Goal: Task Accomplishment & Management: Complete application form

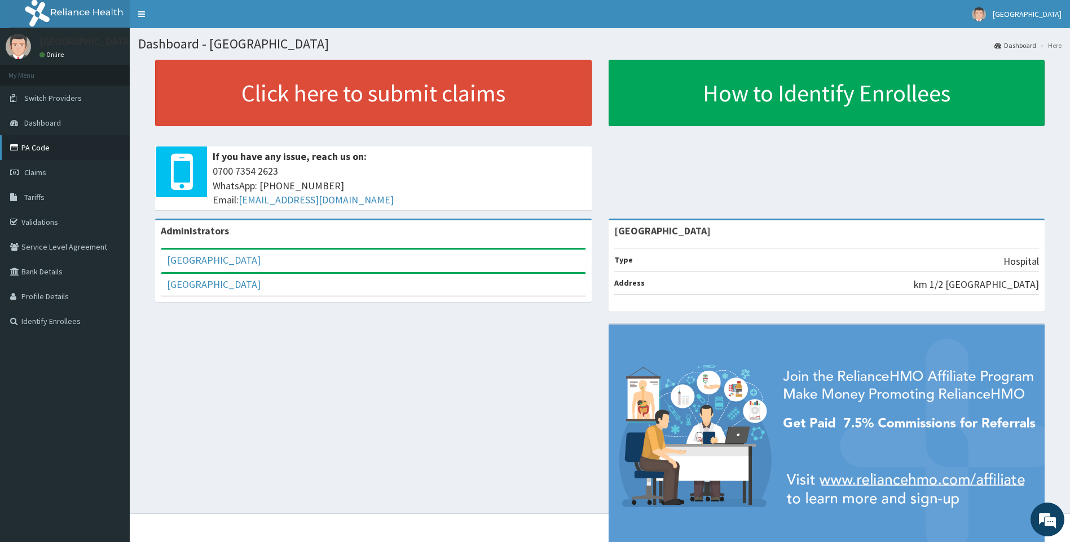
click at [34, 151] on link "PA Code" at bounding box center [65, 147] width 130 height 25
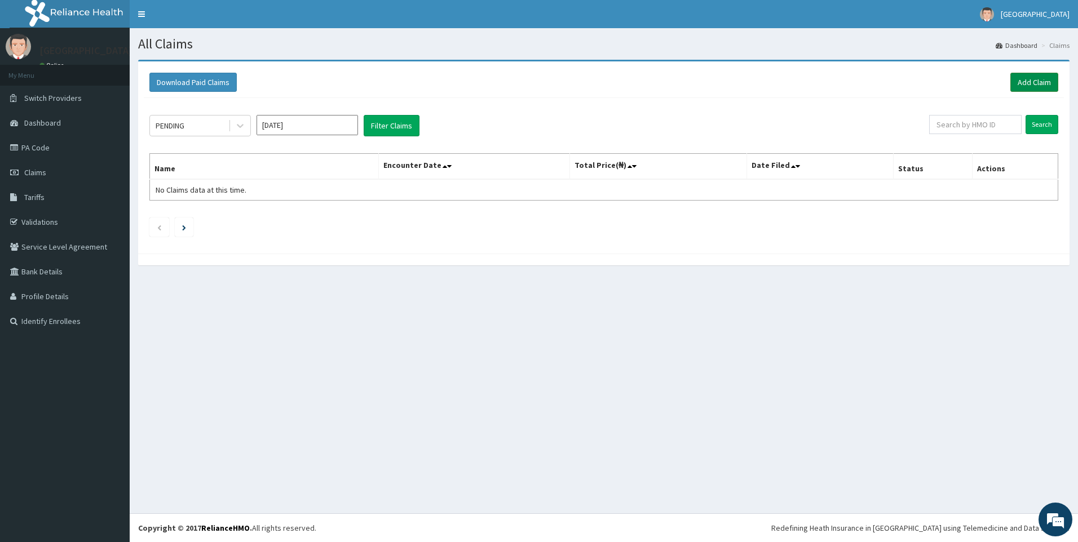
click at [1026, 80] on link "Add Claim" at bounding box center [1034, 82] width 48 height 19
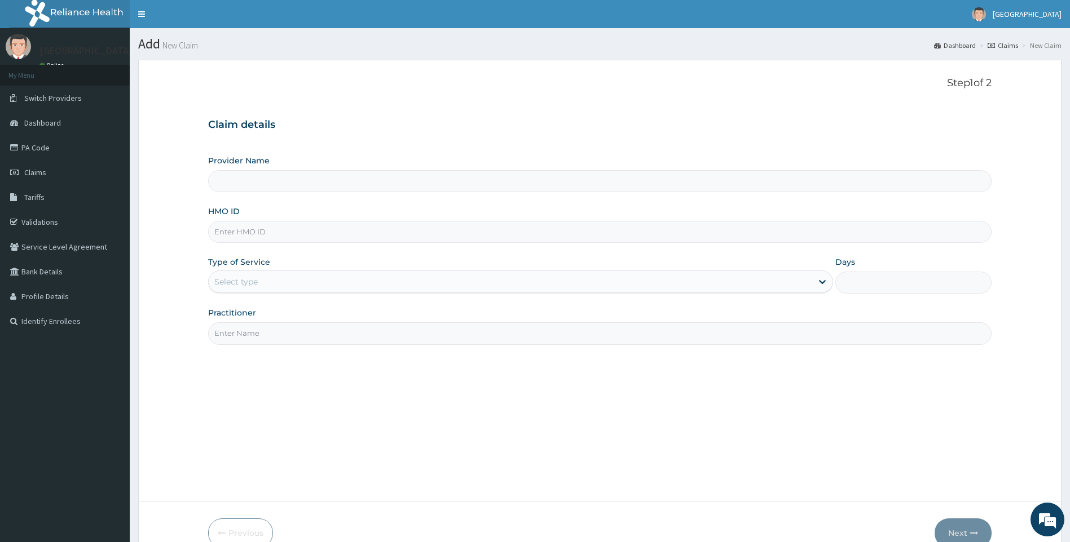
type input "[GEOGRAPHIC_DATA]"
paste input "CHL/10520/B"
type input "CHL/10520/B"
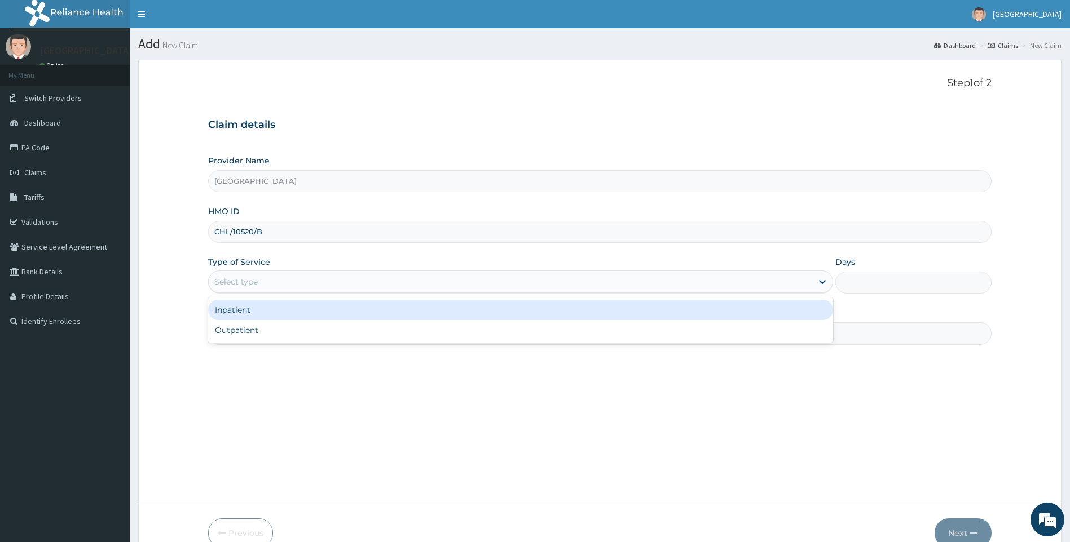
click at [316, 281] on div "Select type" at bounding box center [511, 282] width 604 height 18
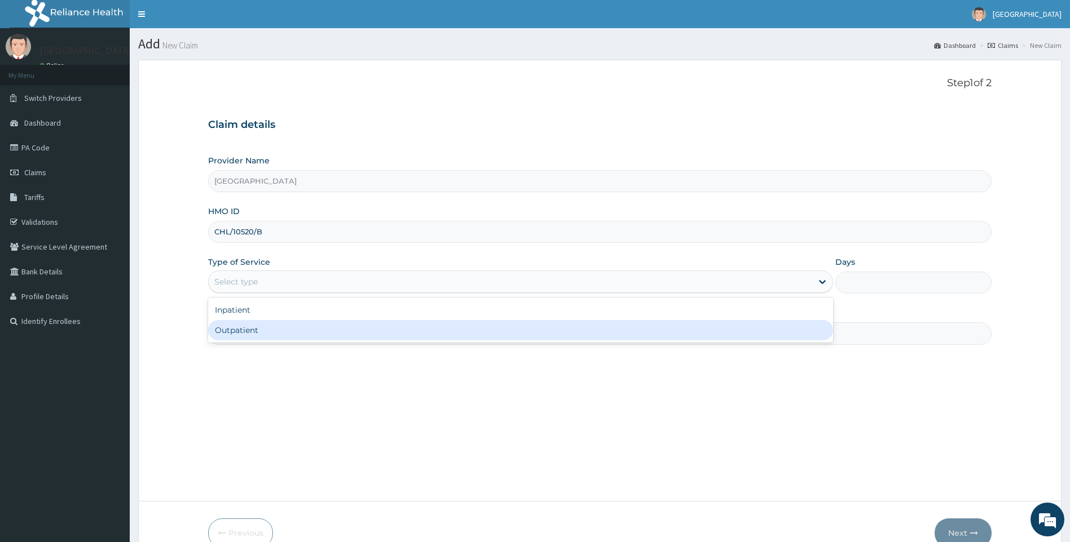
click at [313, 331] on div "Outpatient" at bounding box center [520, 330] width 625 height 20
type input "1"
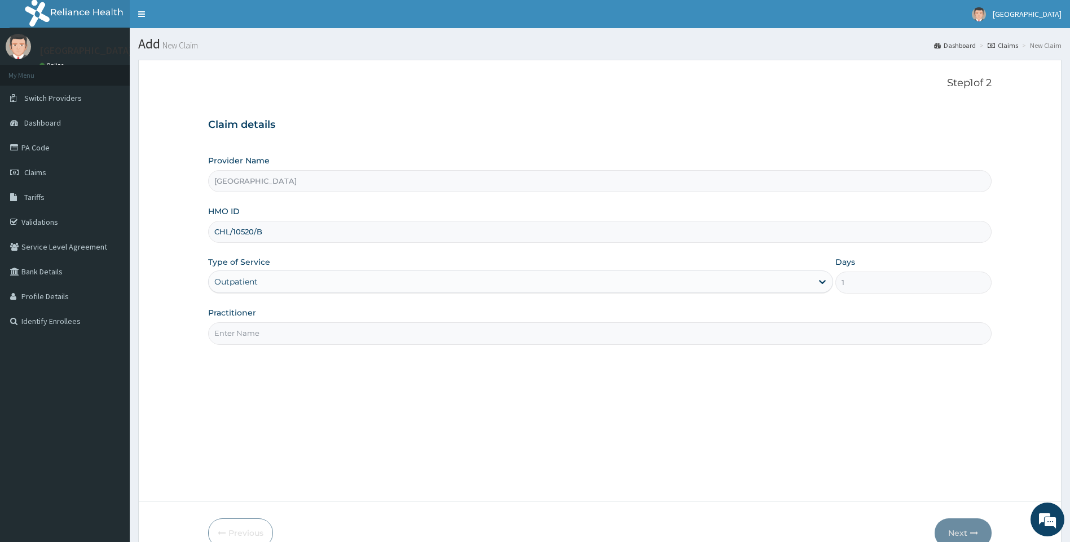
click at [310, 332] on input "Practitioner" at bounding box center [600, 334] width 784 height 22
type input "DR [PERSON_NAME]"
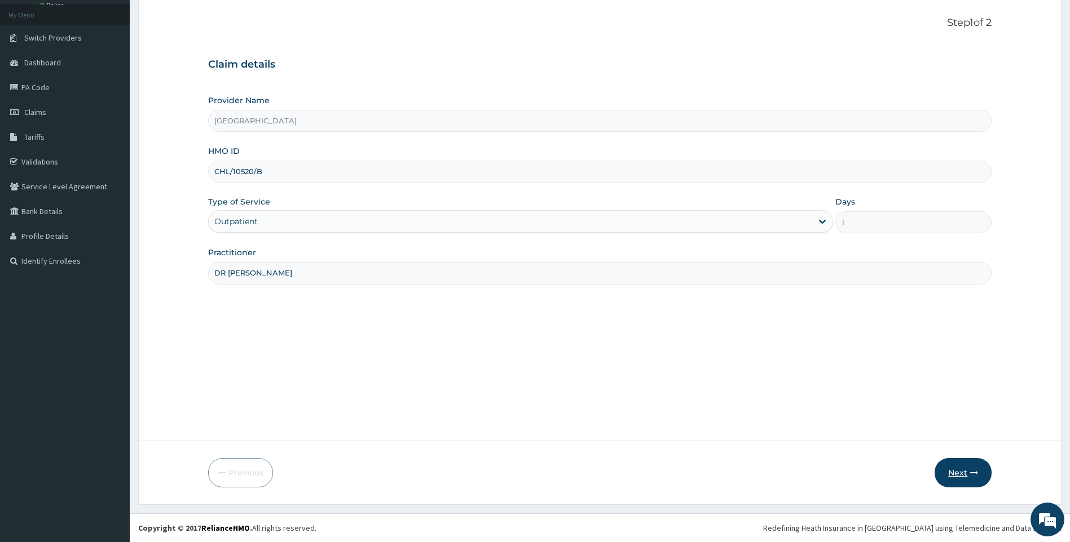
click at [961, 480] on button "Next" at bounding box center [962, 472] width 57 height 29
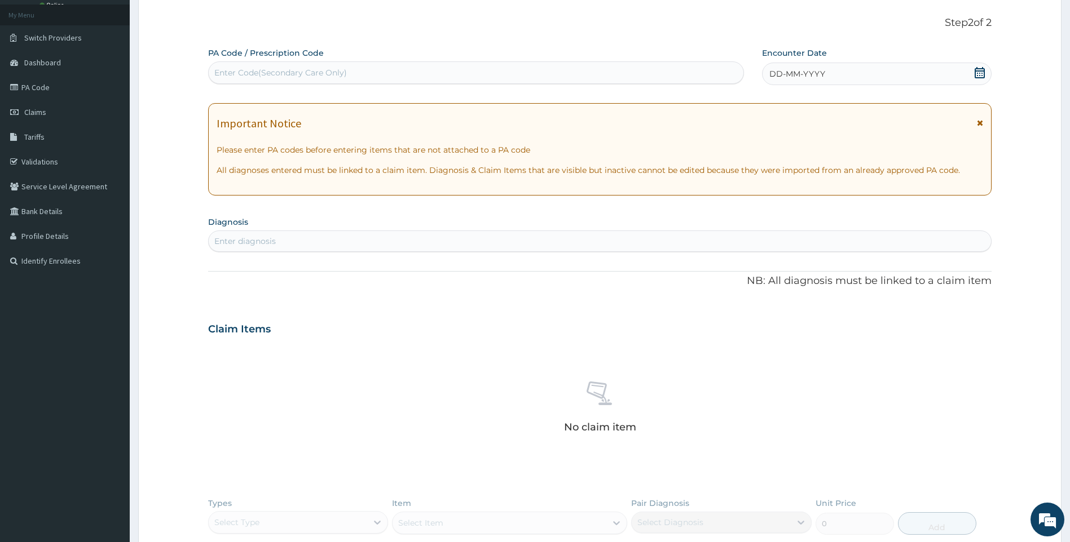
click at [359, 248] on div "Enter diagnosis" at bounding box center [600, 241] width 783 height 18
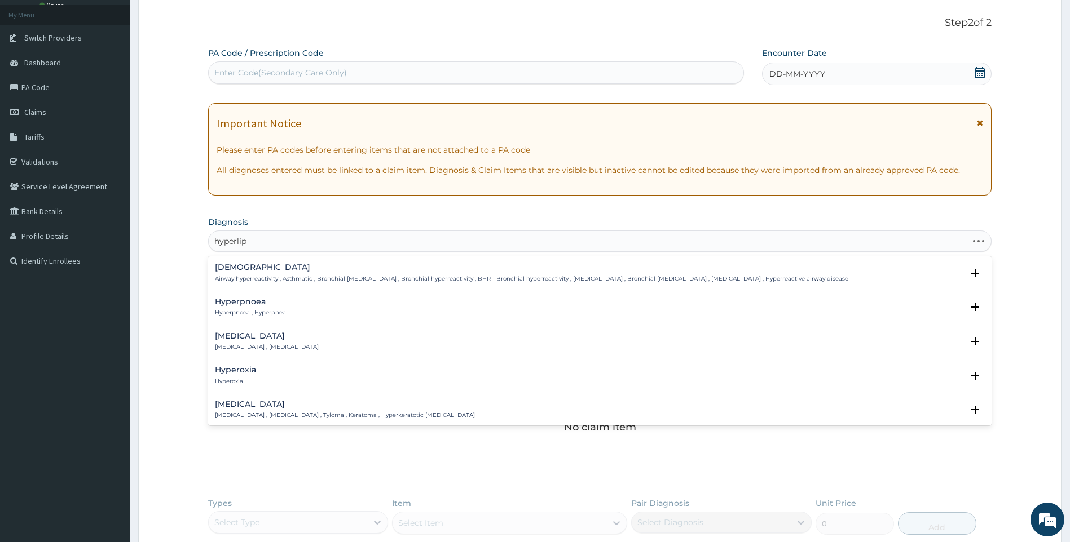
type input "hyperlipi"
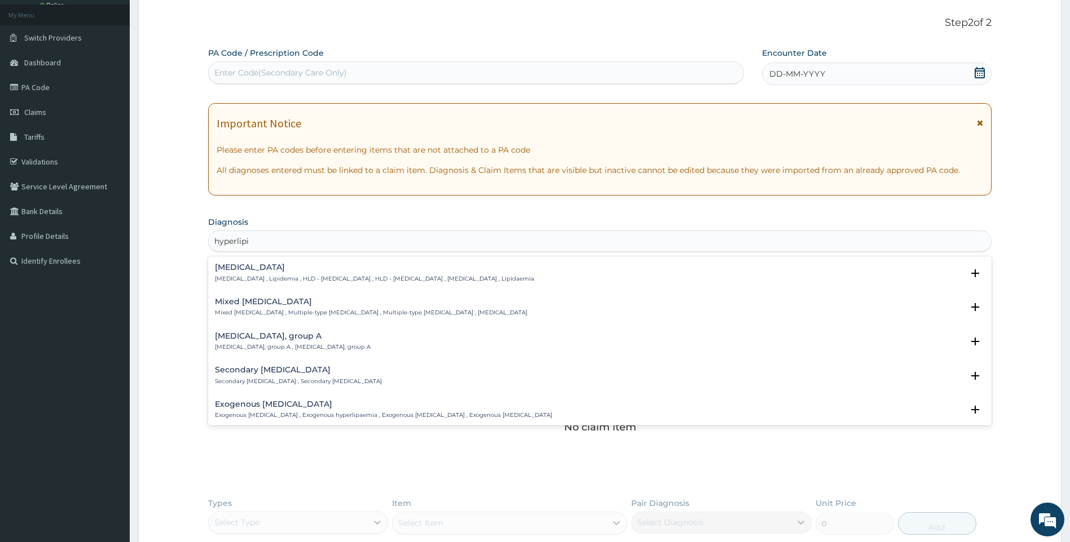
click at [356, 277] on p "[MEDICAL_DATA] , Lipidemia , HLD - [MEDICAL_DATA] , HLD - [MEDICAL_DATA] , [MED…" at bounding box center [374, 279] width 319 height 8
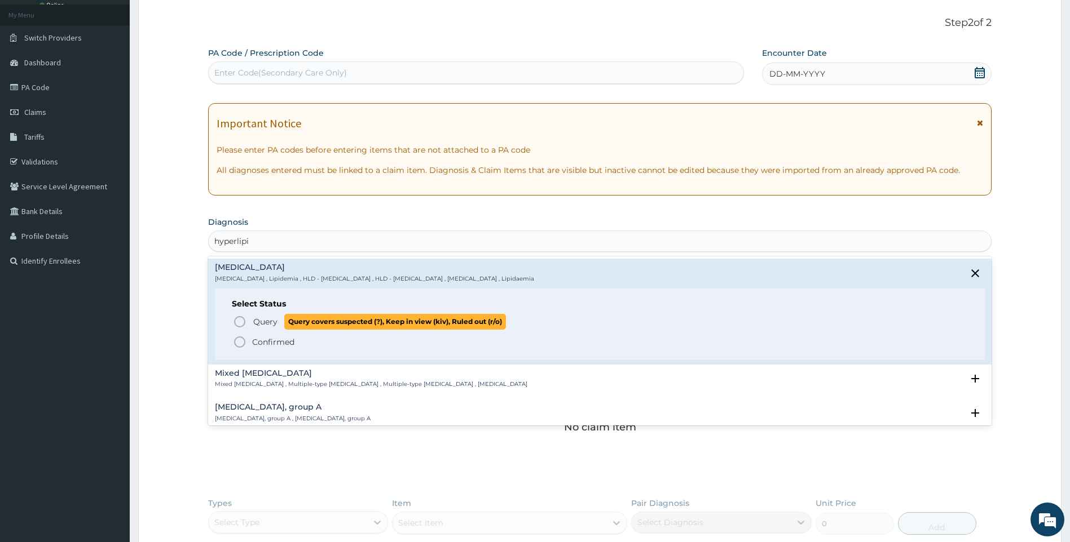
click at [275, 324] on span "Query" at bounding box center [265, 321] width 24 height 11
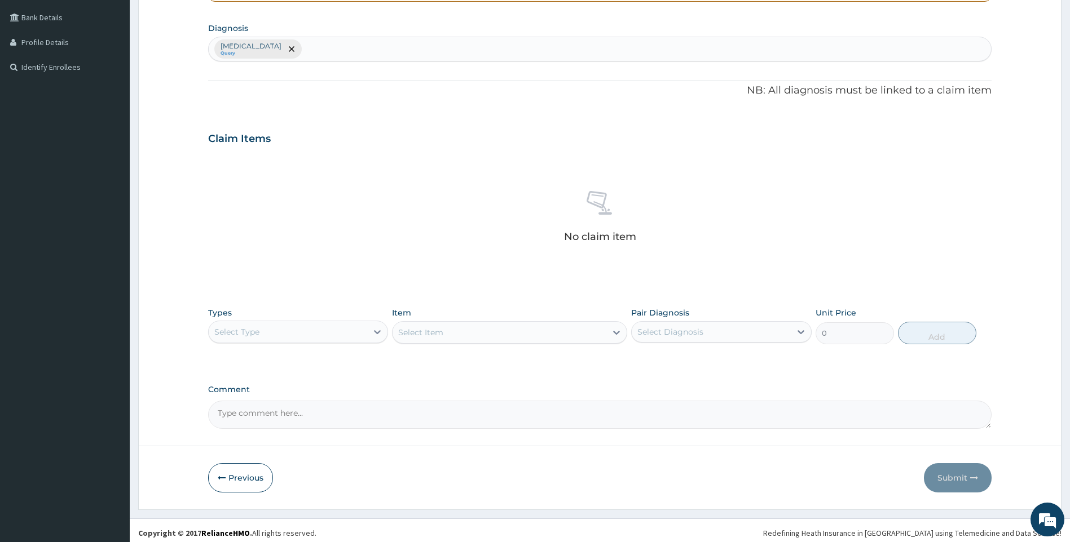
scroll to position [259, 0]
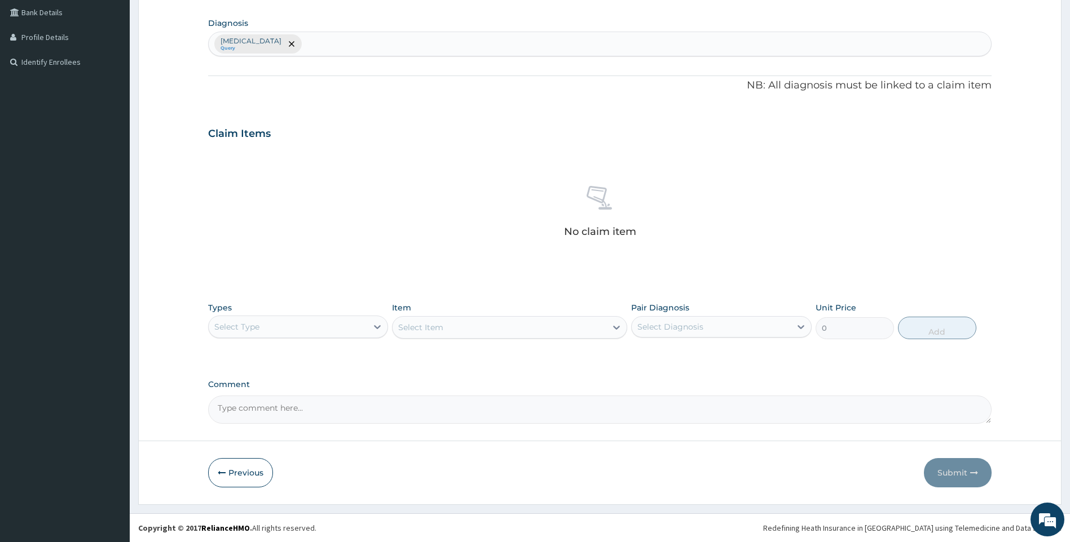
click at [326, 329] on div "Select Type" at bounding box center [288, 327] width 159 height 18
type input "labo"
drag, startPoint x: 338, startPoint y: 354, endPoint x: 424, endPoint y: 346, distance: 86.7
click at [347, 356] on div "Laboratory" at bounding box center [298, 355] width 180 height 20
click at [503, 321] on div "Select Item" at bounding box center [509, 327] width 235 height 23
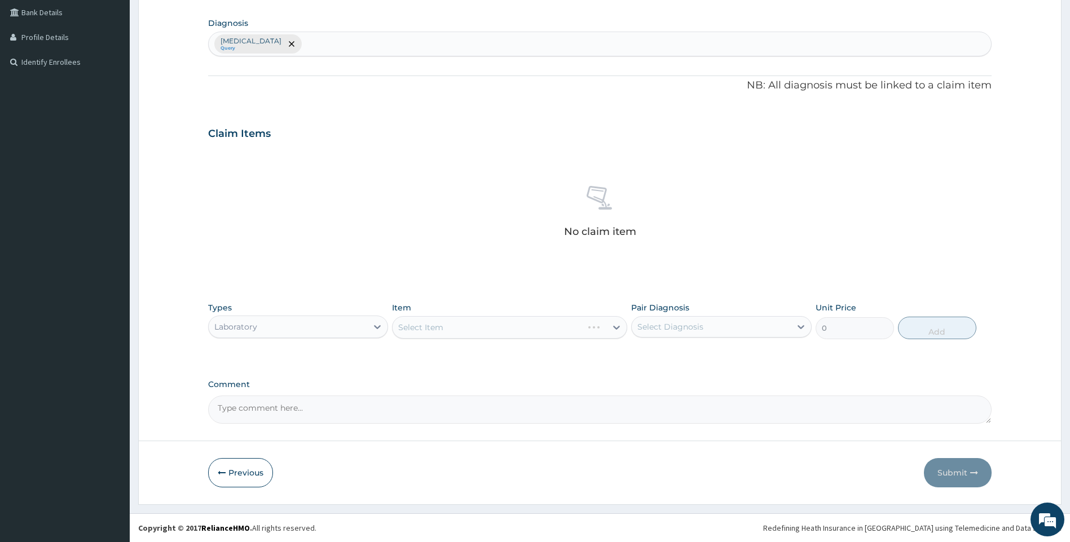
click at [505, 337] on div "Select Item" at bounding box center [509, 327] width 235 height 23
click at [739, 333] on div "Select Diagnosis" at bounding box center [710, 327] width 159 height 18
click at [737, 351] on div "[MEDICAL_DATA]" at bounding box center [721, 355] width 180 height 23
checkbox input "true"
click at [593, 327] on div "Select Item" at bounding box center [499, 328] width 214 height 18
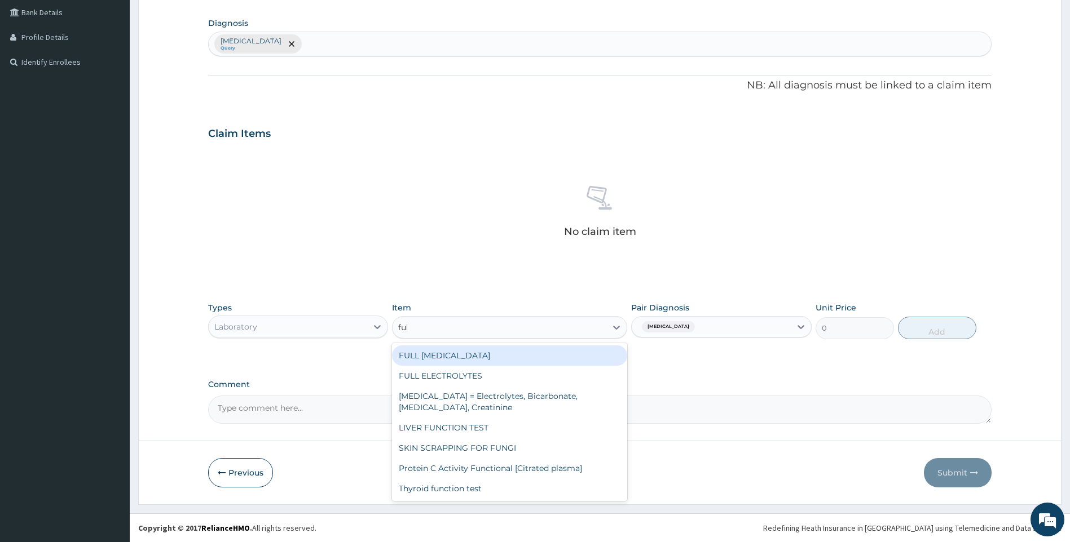
type input "full"
click at [551, 357] on div "FULL [MEDICAL_DATA]" at bounding box center [509, 356] width 235 height 20
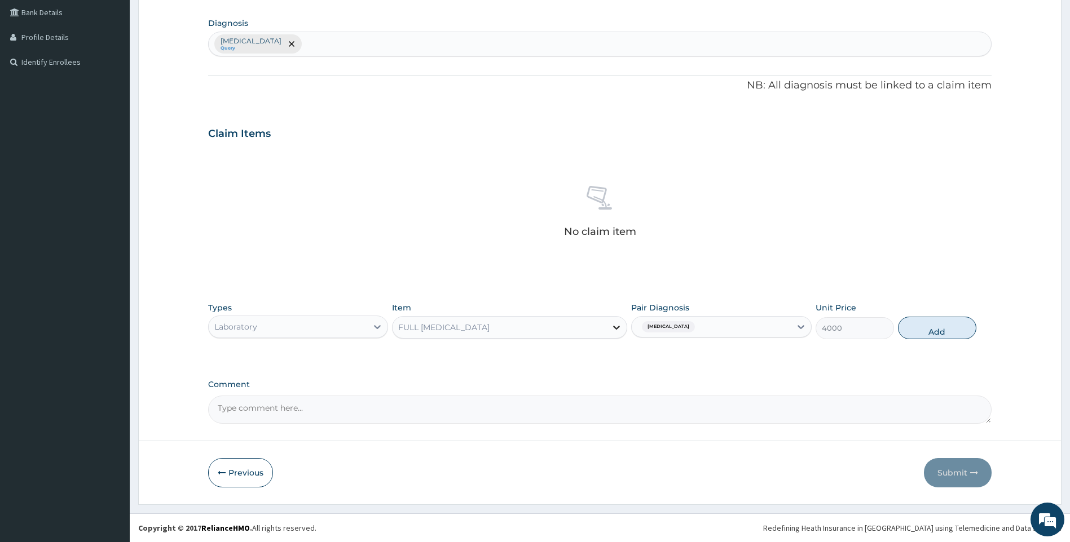
click at [615, 328] on icon at bounding box center [616, 328] width 7 height 4
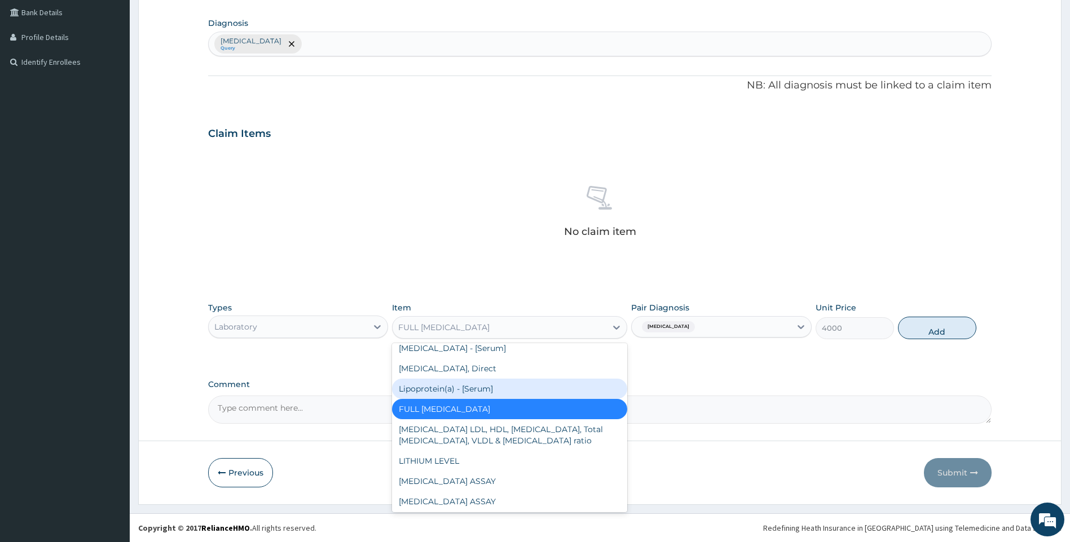
scroll to position [1818, 0]
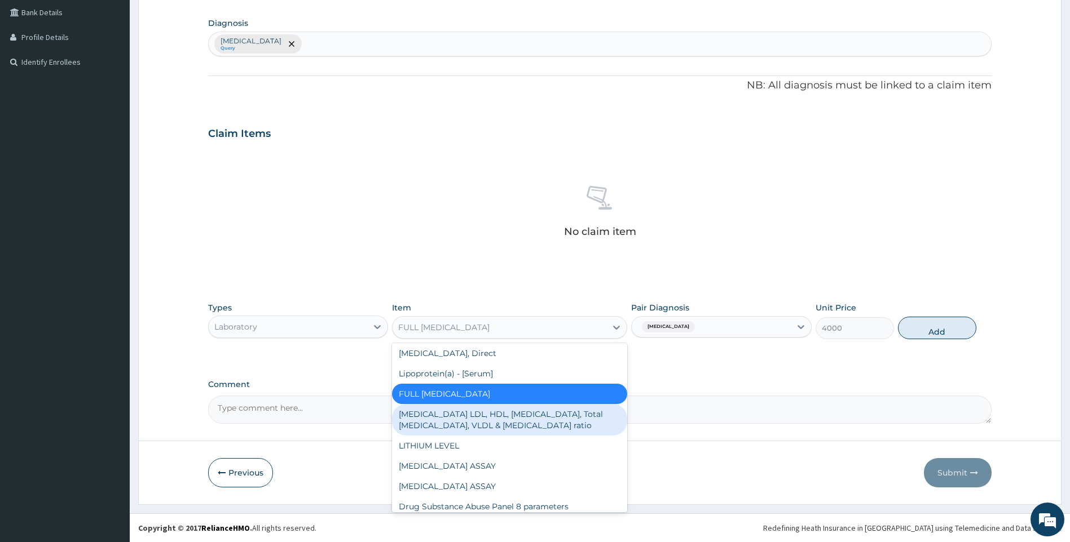
click at [559, 405] on div "[MEDICAL_DATA] LDL, HDL, [MEDICAL_DATA], Total [MEDICAL_DATA], VLDL & [MEDICAL_…" at bounding box center [509, 420] width 235 height 32
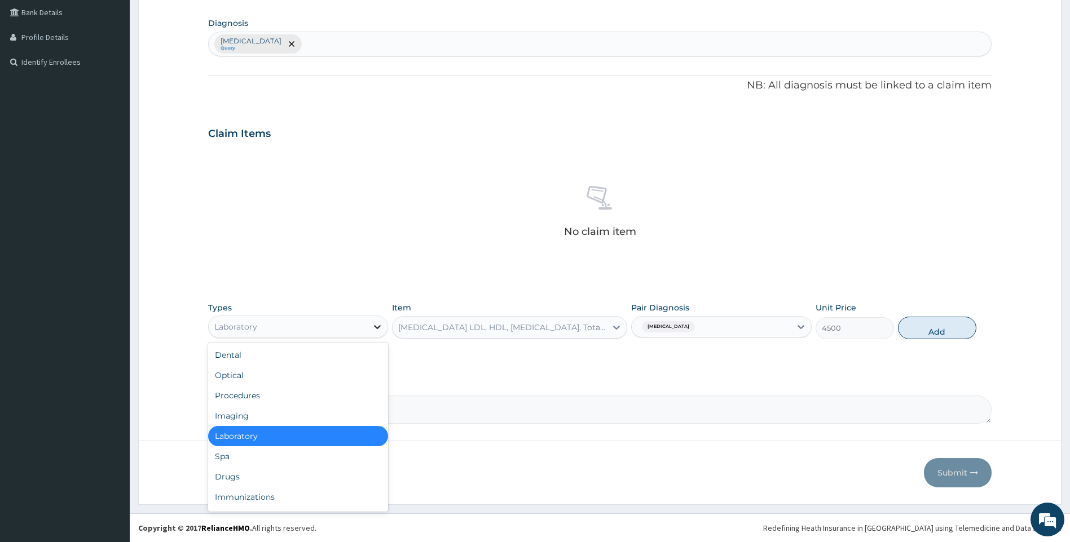
click at [374, 325] on icon at bounding box center [377, 326] width 11 height 11
click at [314, 491] on div "Immunizations" at bounding box center [298, 497] width 180 height 20
type input "0"
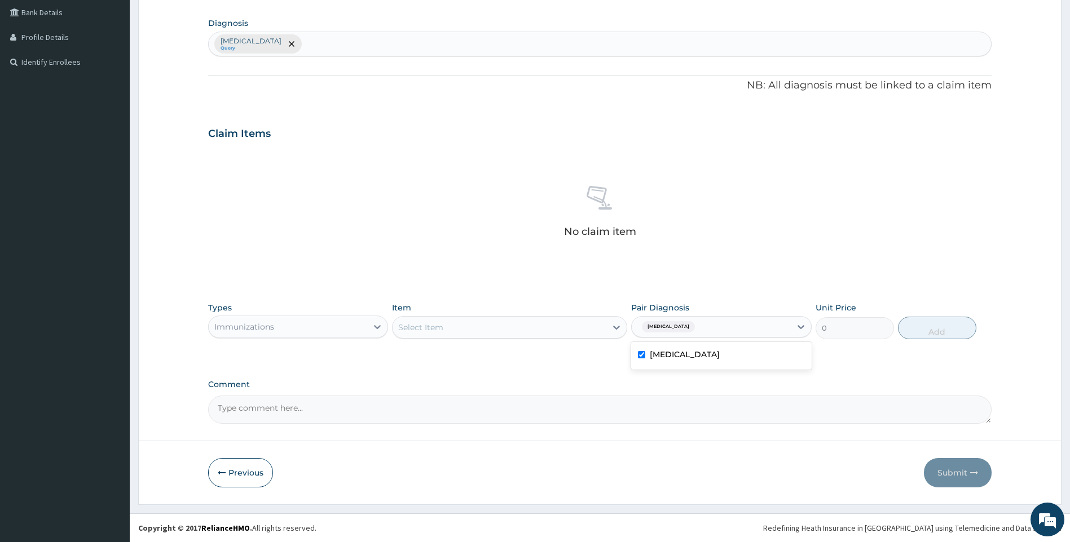
click at [700, 333] on div "[MEDICAL_DATA]" at bounding box center [710, 326] width 159 height 19
checkbox input "false"
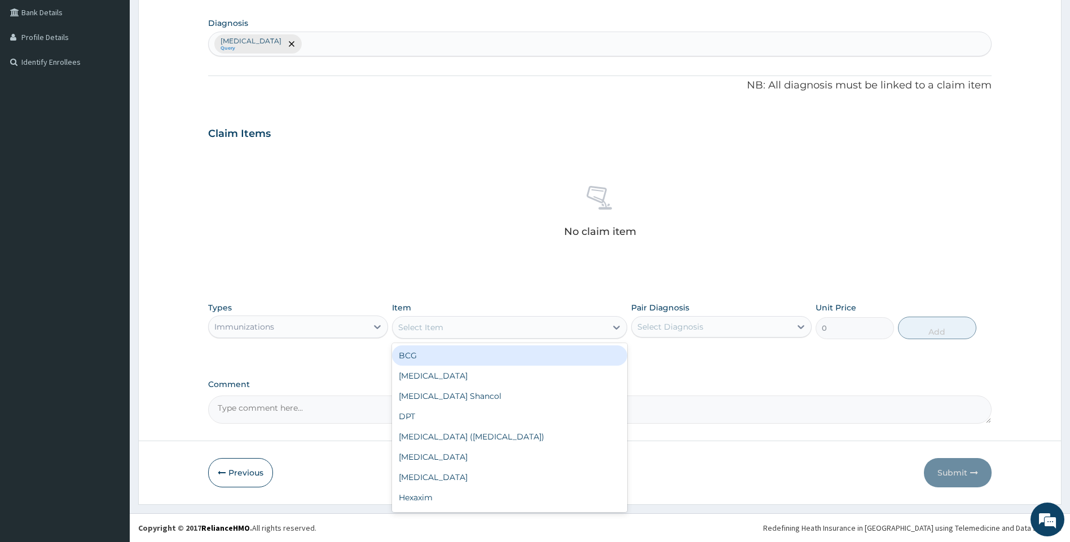
click at [605, 333] on div "Select Item" at bounding box center [499, 328] width 214 height 18
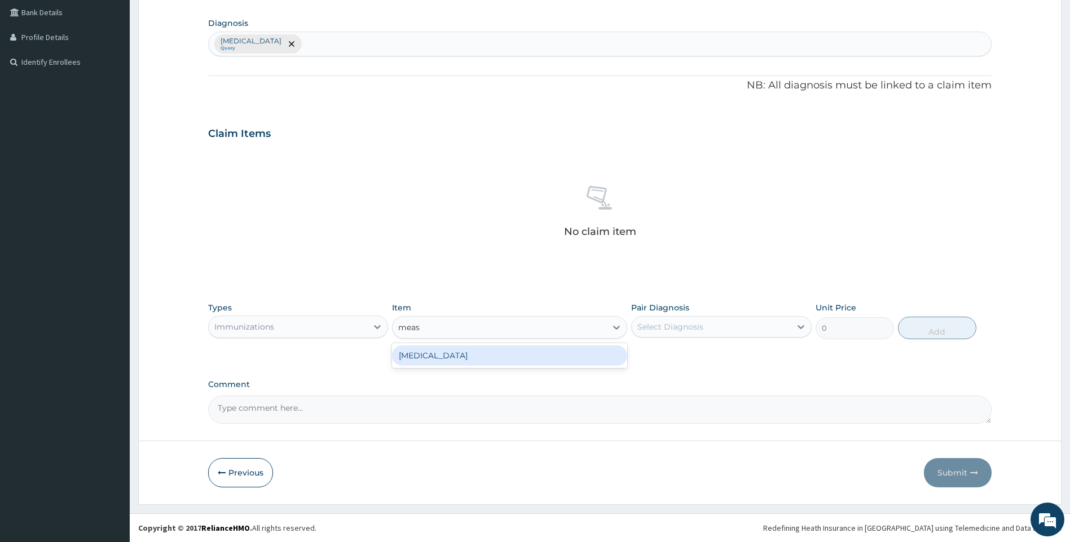
type input "measl"
click at [607, 358] on div "[MEDICAL_DATA]" at bounding box center [509, 356] width 235 height 20
type input "6000"
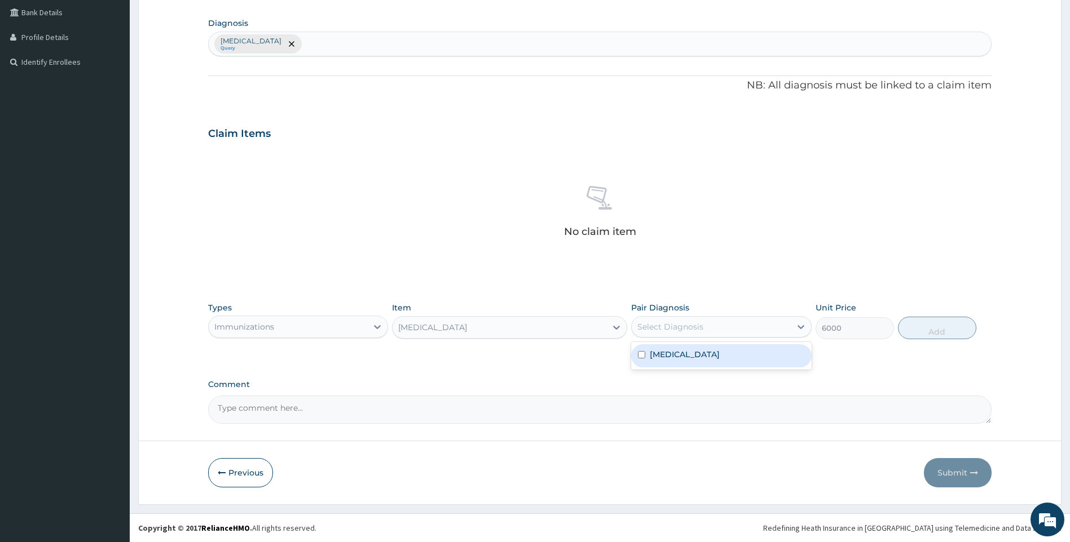
click at [764, 332] on div "Select Diagnosis" at bounding box center [710, 327] width 159 height 18
type input "immunization"
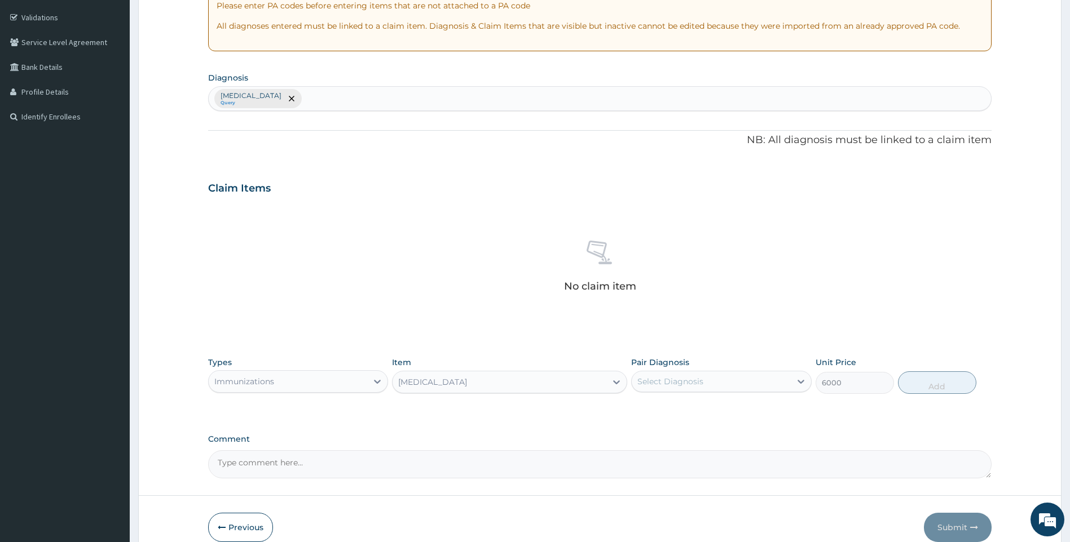
scroll to position [259, 0]
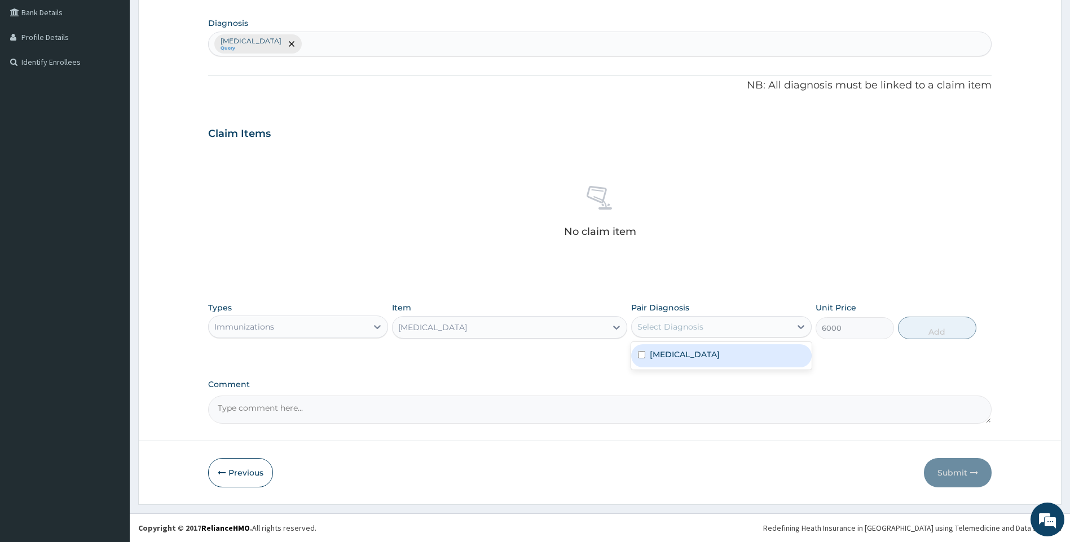
click at [705, 329] on div "Select Diagnosis" at bounding box center [710, 327] width 159 height 18
click at [710, 356] on label "[MEDICAL_DATA]" at bounding box center [685, 354] width 70 height 11
checkbox input "true"
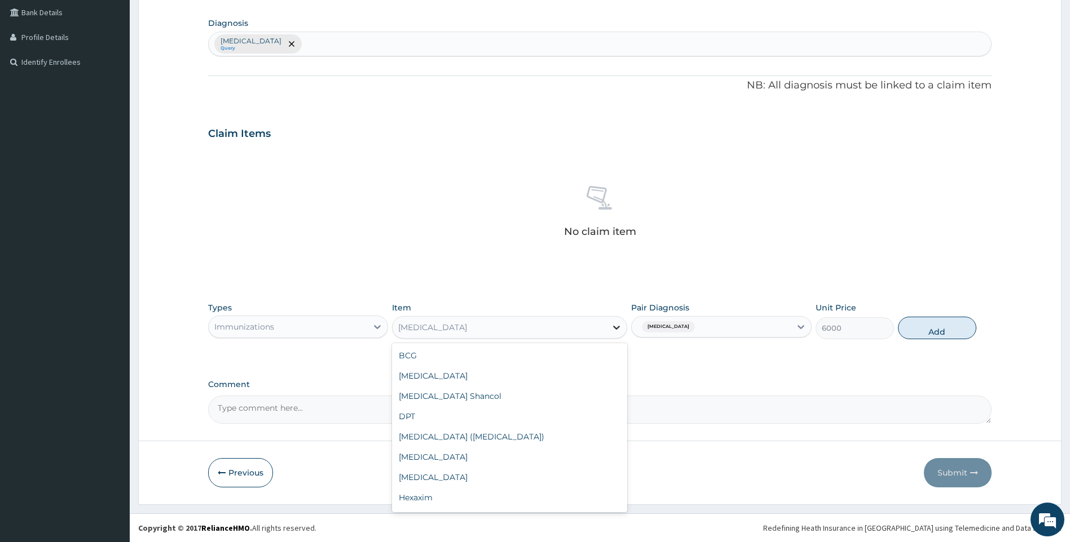
scroll to position [63, 0]
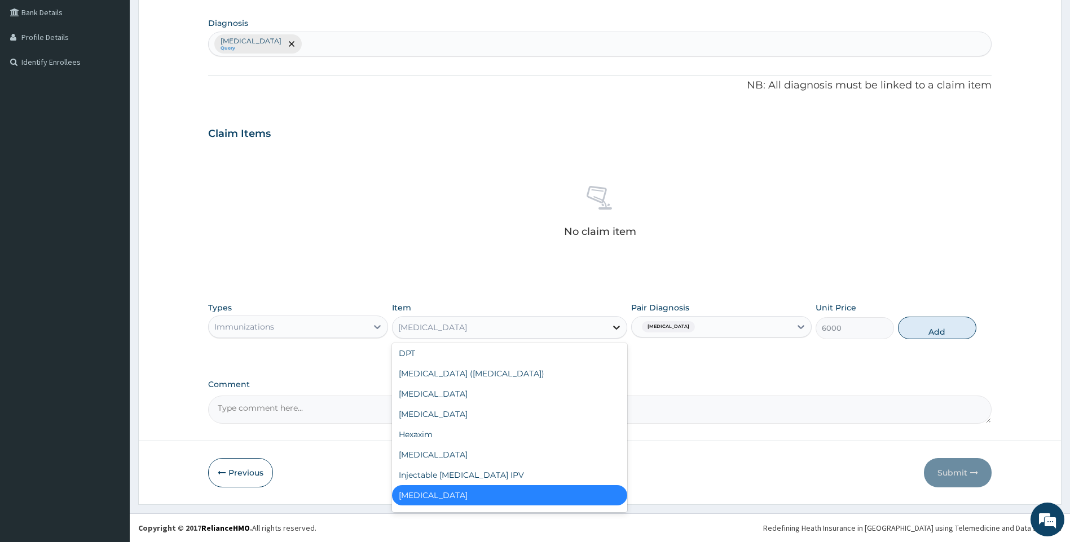
click at [618, 330] on icon at bounding box center [616, 327] width 11 height 11
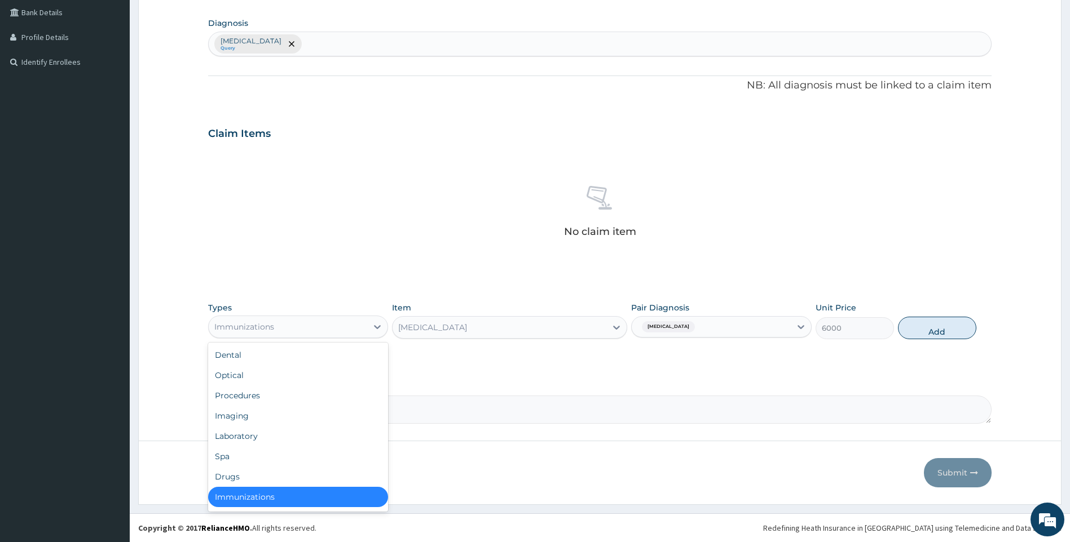
click at [350, 323] on div "Immunizations" at bounding box center [288, 327] width 159 height 18
click at [297, 498] on div "Immunizations" at bounding box center [298, 495] width 180 height 20
type input "0"
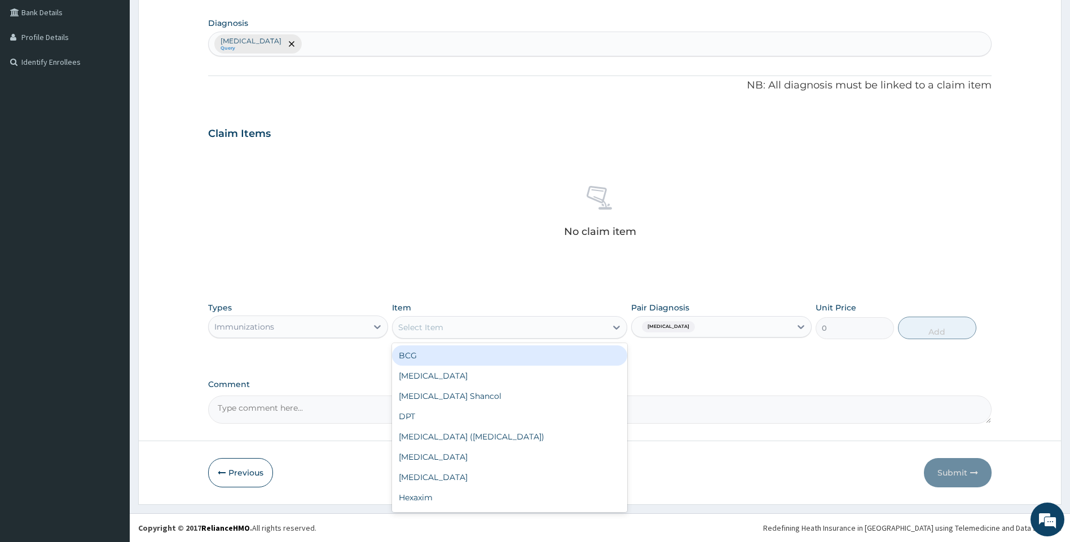
click at [542, 335] on div "Select Item" at bounding box center [499, 328] width 214 height 18
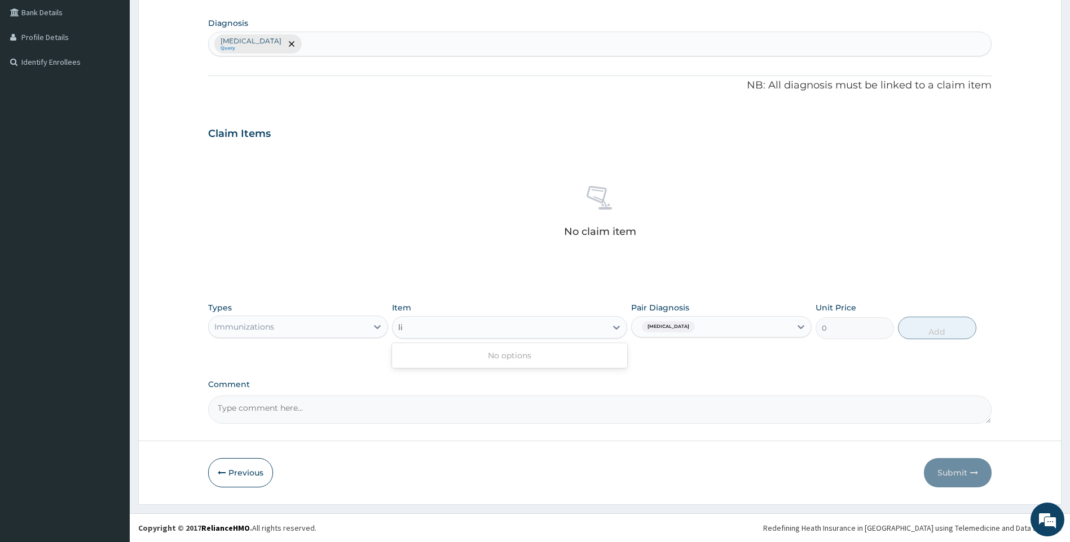
type input "l"
type input "fasting li"
click at [374, 324] on icon at bounding box center [377, 326] width 11 height 11
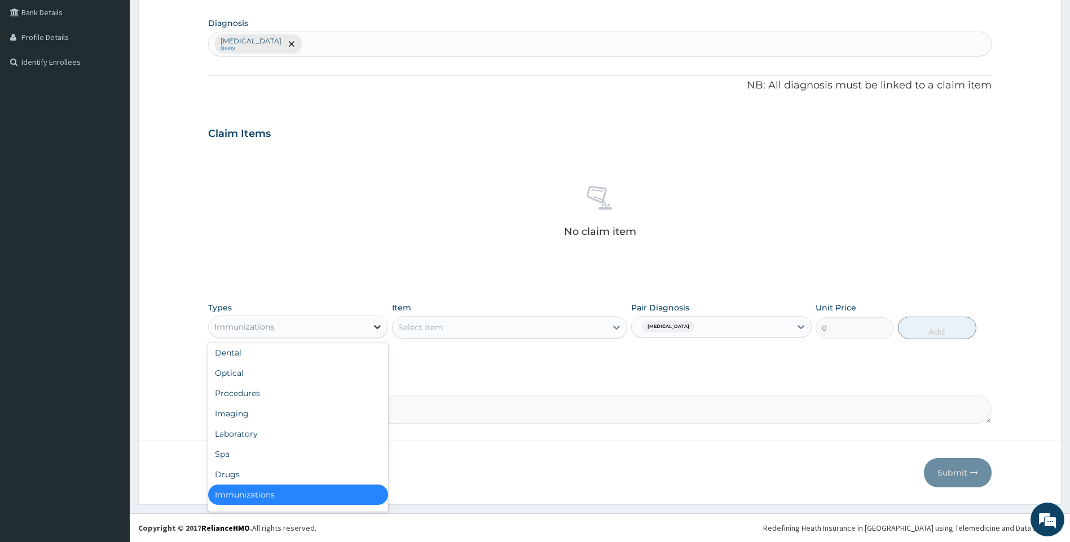
click at [374, 324] on icon at bounding box center [377, 326] width 11 height 11
click at [268, 430] on div "Laboratory" at bounding box center [298, 434] width 180 height 20
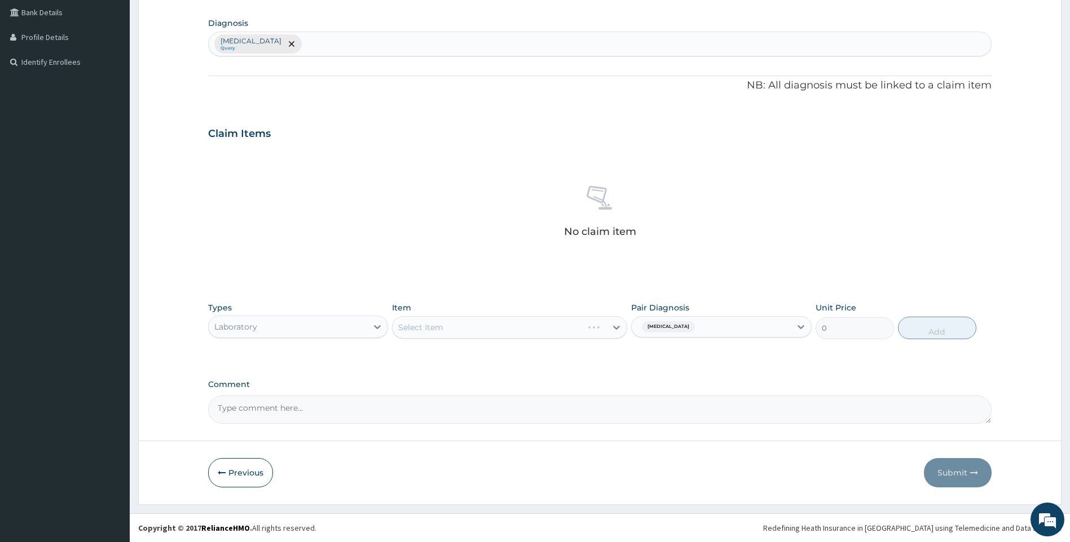
click at [576, 331] on div "Select Item" at bounding box center [509, 327] width 235 height 23
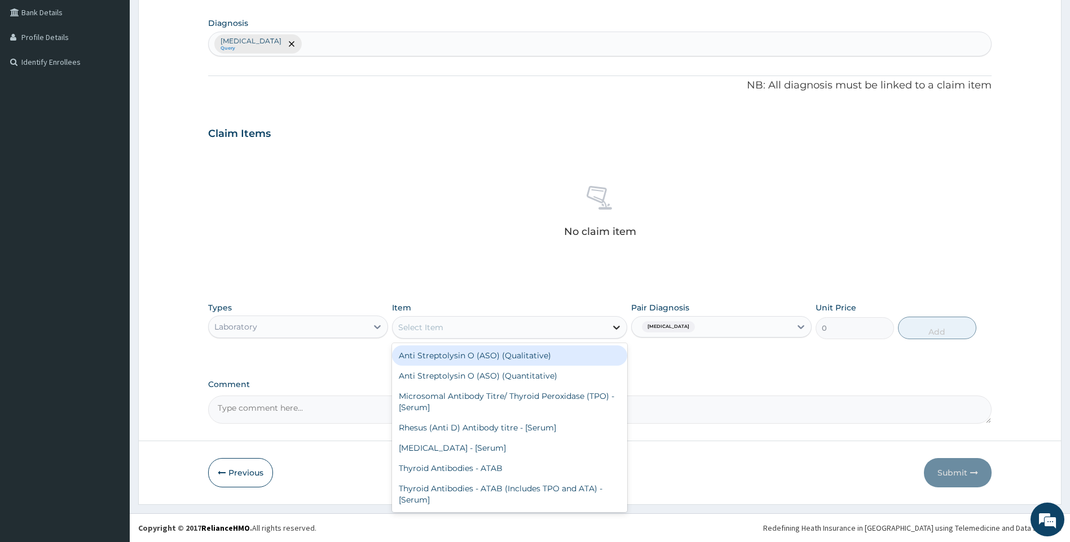
click at [616, 330] on icon at bounding box center [616, 327] width 11 height 11
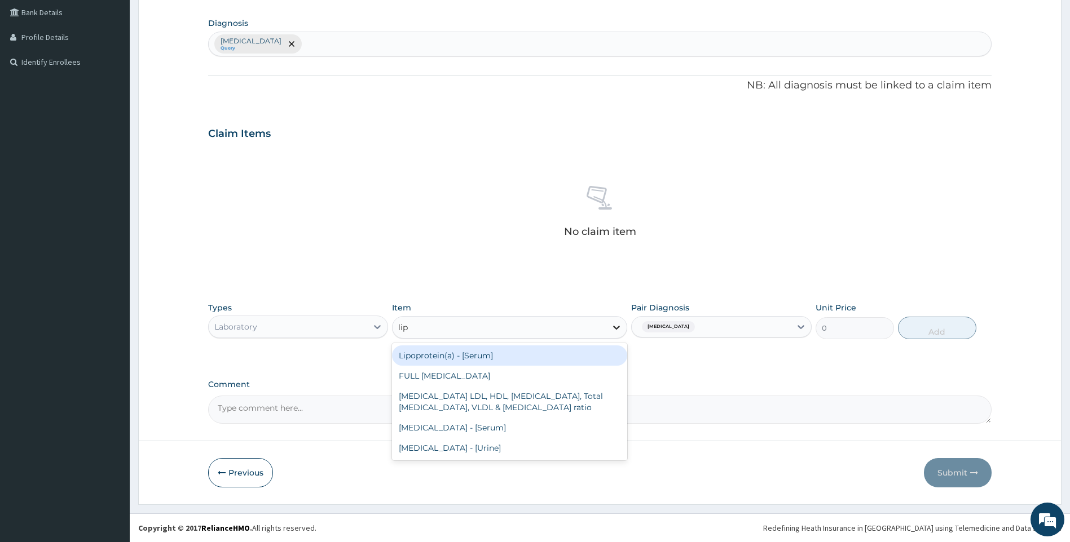
type input "lipi"
click at [597, 360] on div "FULL [MEDICAL_DATA]" at bounding box center [509, 356] width 235 height 20
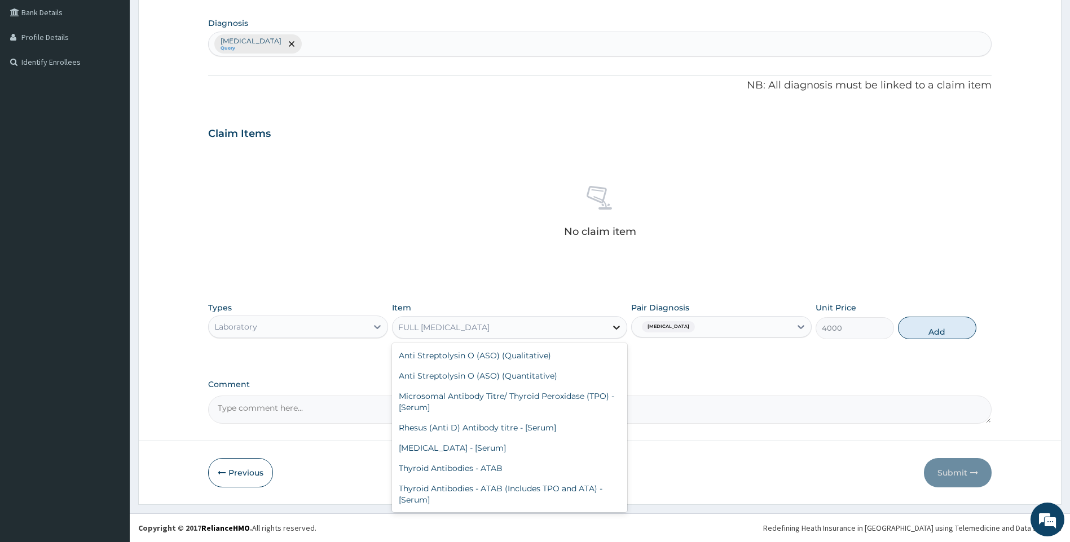
click at [622, 323] on icon at bounding box center [616, 327] width 11 height 11
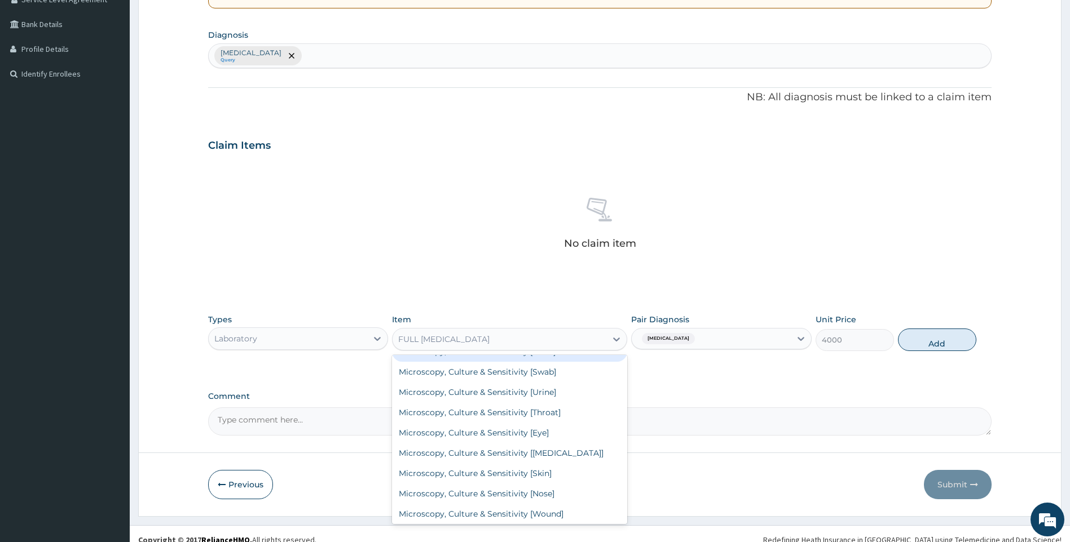
scroll to position [259, 0]
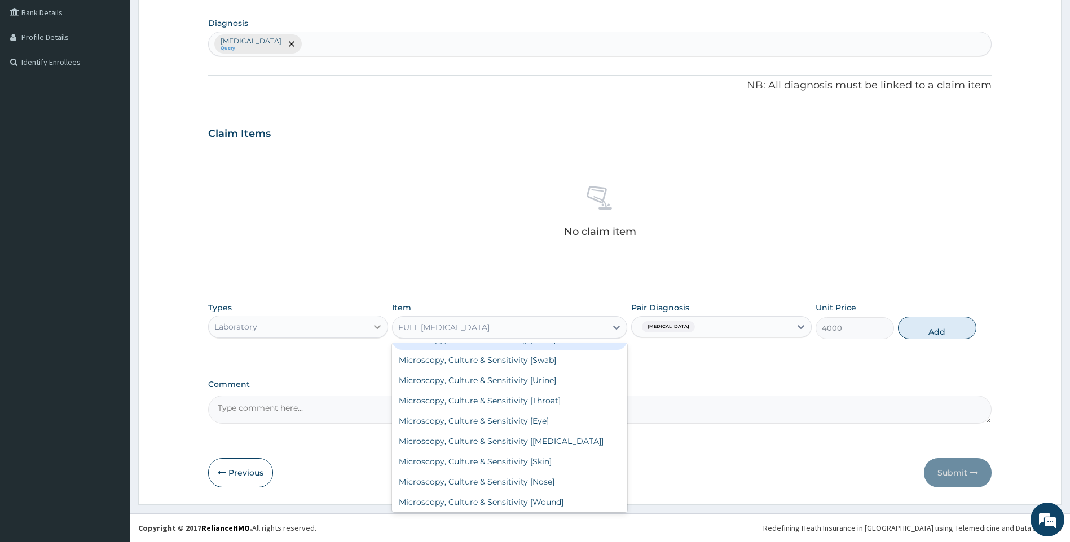
click at [377, 329] on icon at bounding box center [377, 327] width 7 height 4
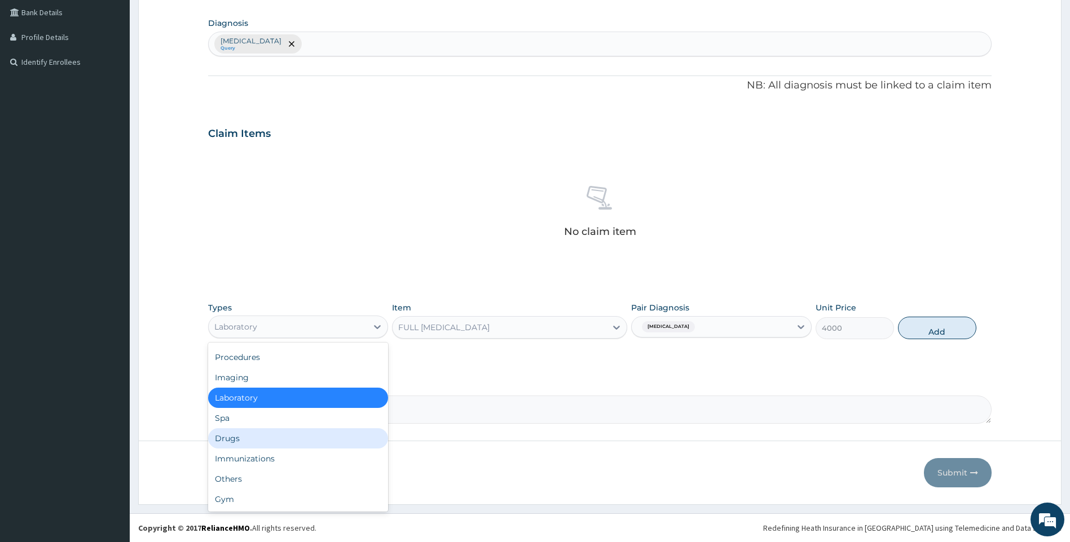
scroll to position [0, 0]
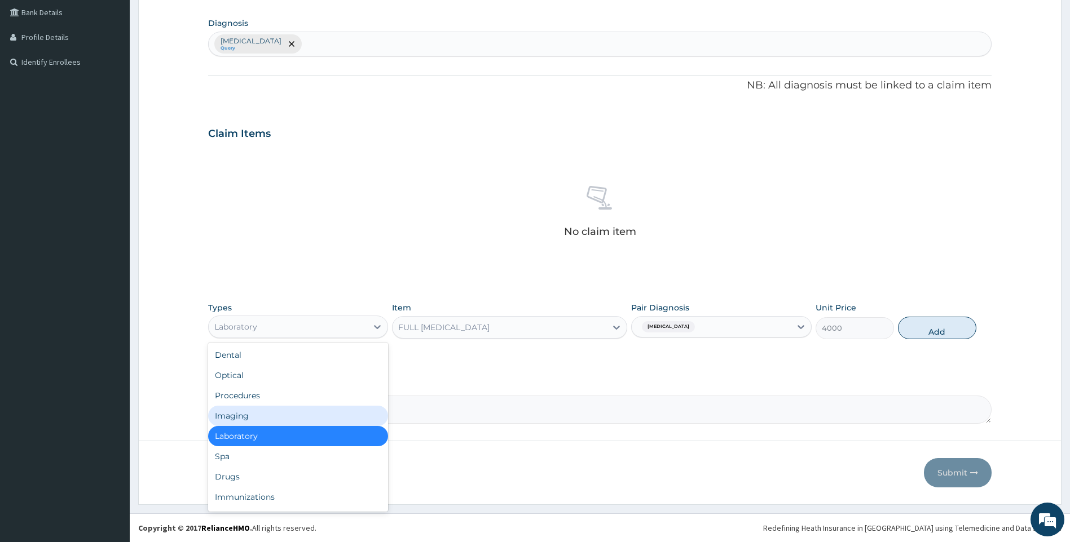
click at [289, 413] on div "Imaging" at bounding box center [298, 416] width 180 height 20
type input "0"
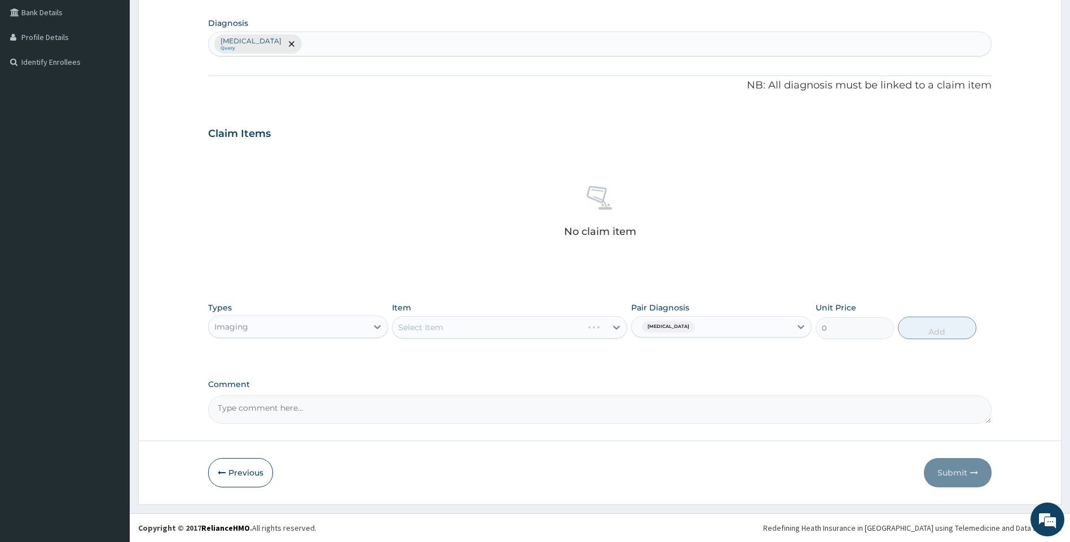
click at [500, 328] on div "Select Item" at bounding box center [509, 327] width 235 height 23
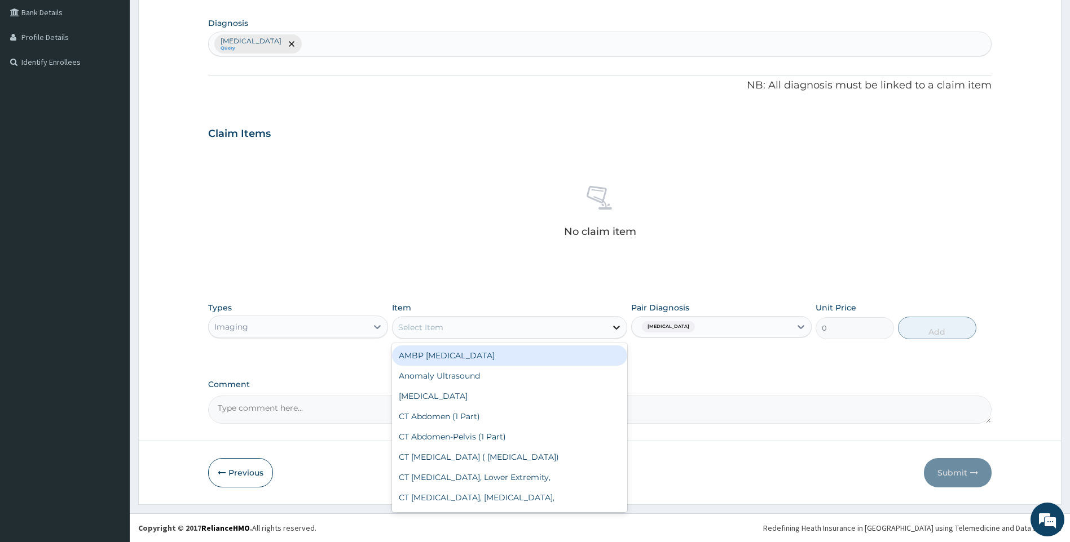
click at [618, 328] on icon at bounding box center [616, 328] width 7 height 4
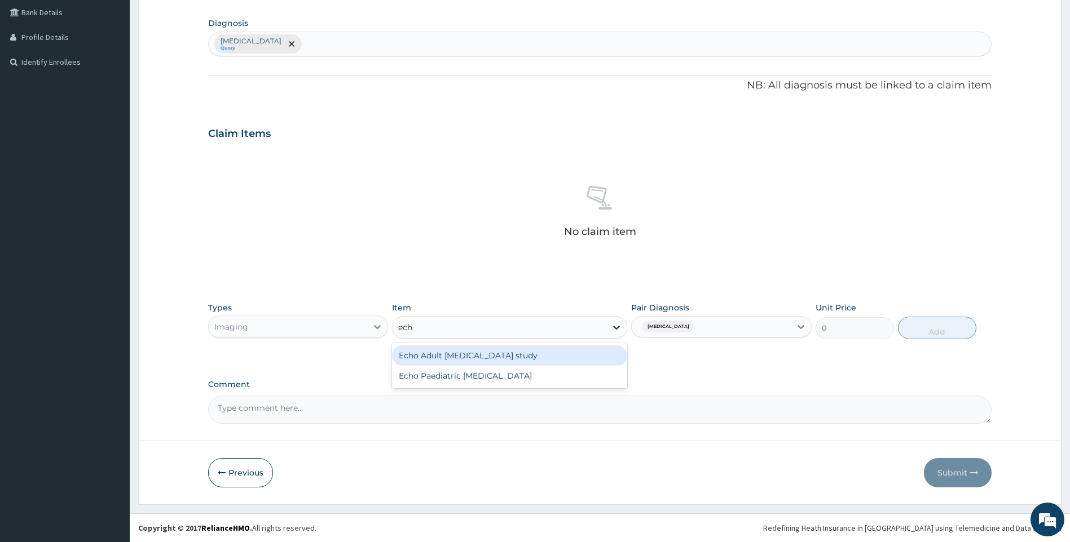
type input "echo"
click at [571, 357] on div "Echo Adult [MEDICAL_DATA] study" at bounding box center [509, 356] width 235 height 20
type input "30000"
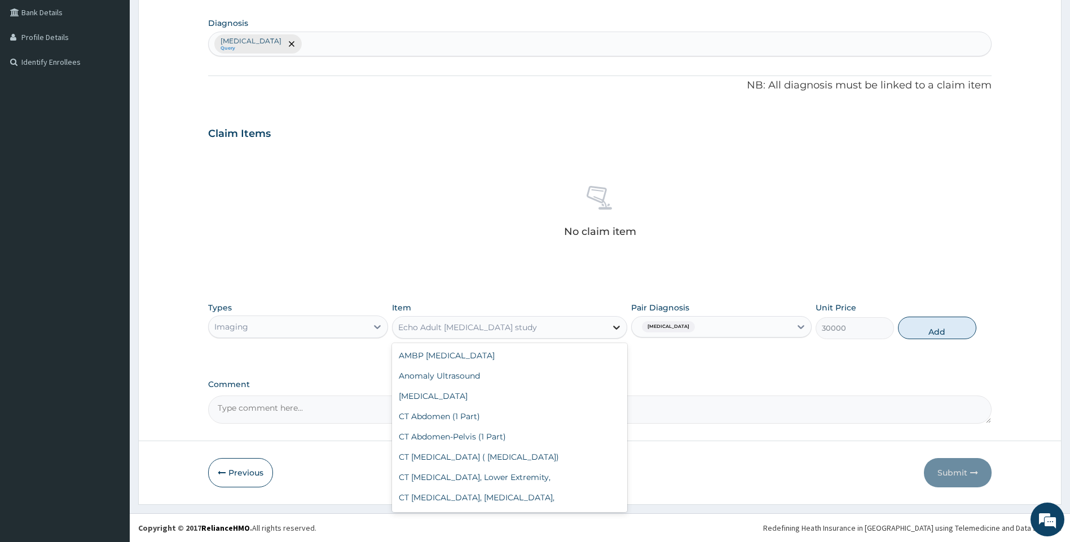
click at [619, 329] on icon at bounding box center [616, 327] width 11 height 11
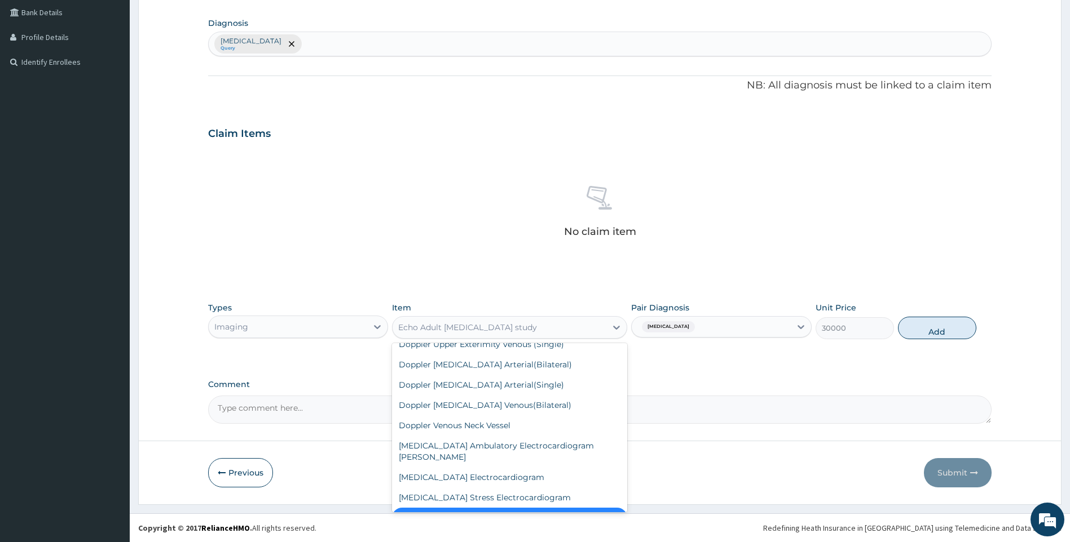
click at [594, 335] on div "Echo Adult [MEDICAL_DATA] study" at bounding box center [499, 328] width 214 height 18
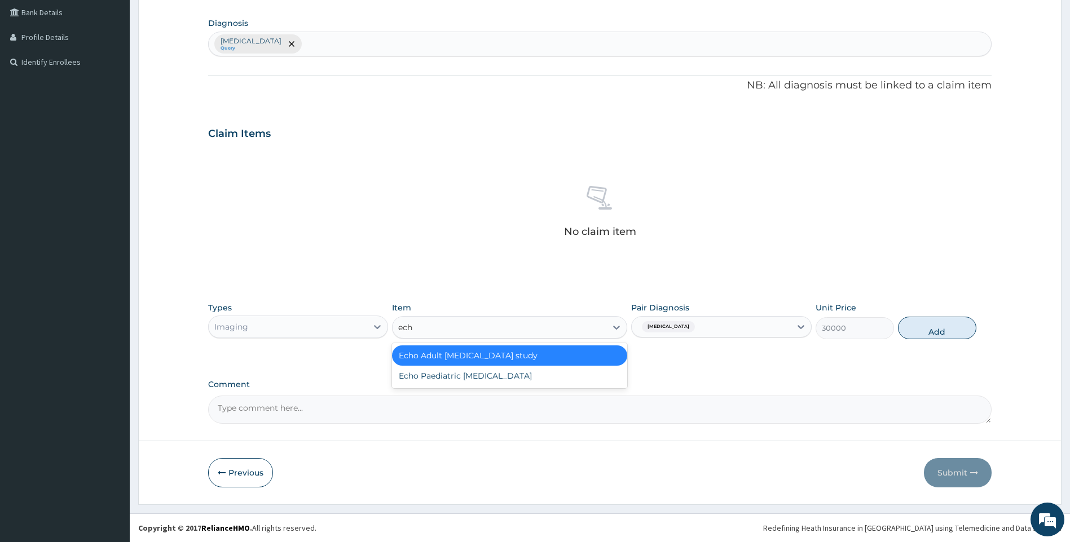
type input "echo"
click at [576, 378] on div "Echo Paediatric [MEDICAL_DATA]" at bounding box center [509, 376] width 235 height 20
type input "35000"
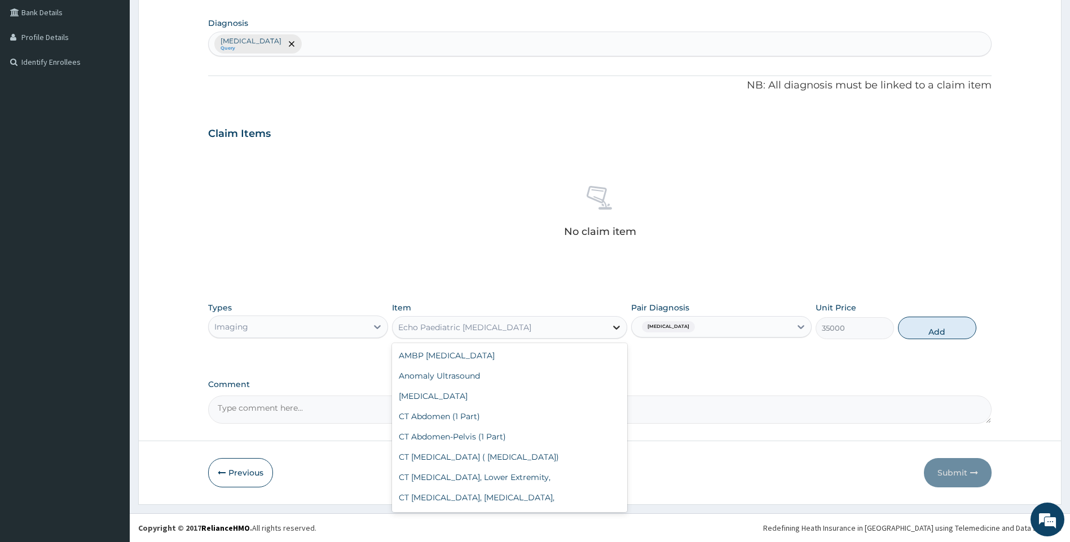
click at [614, 327] on icon at bounding box center [616, 328] width 7 height 4
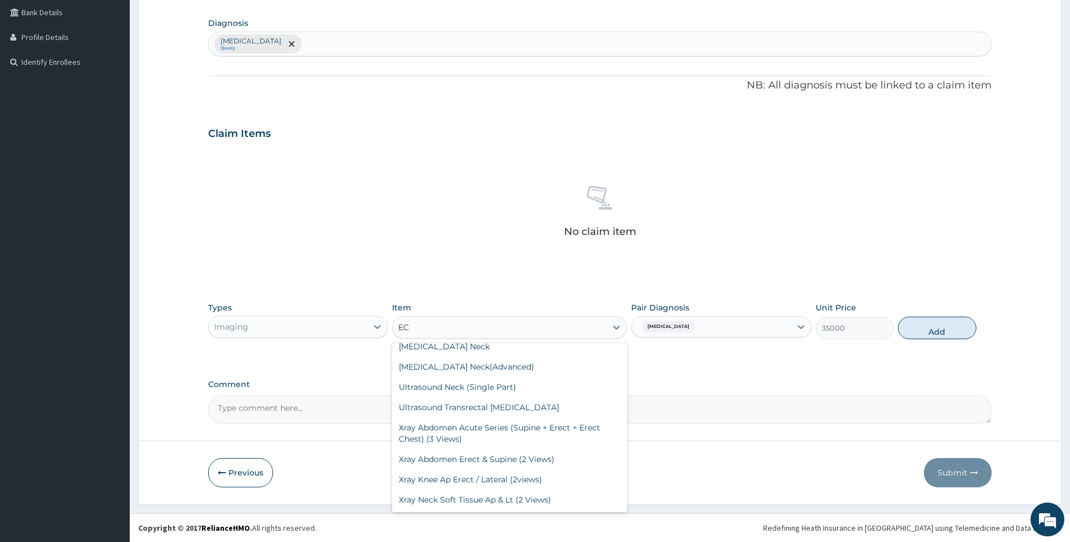
scroll to position [83, 0]
type input "[MEDICAL_DATA]"
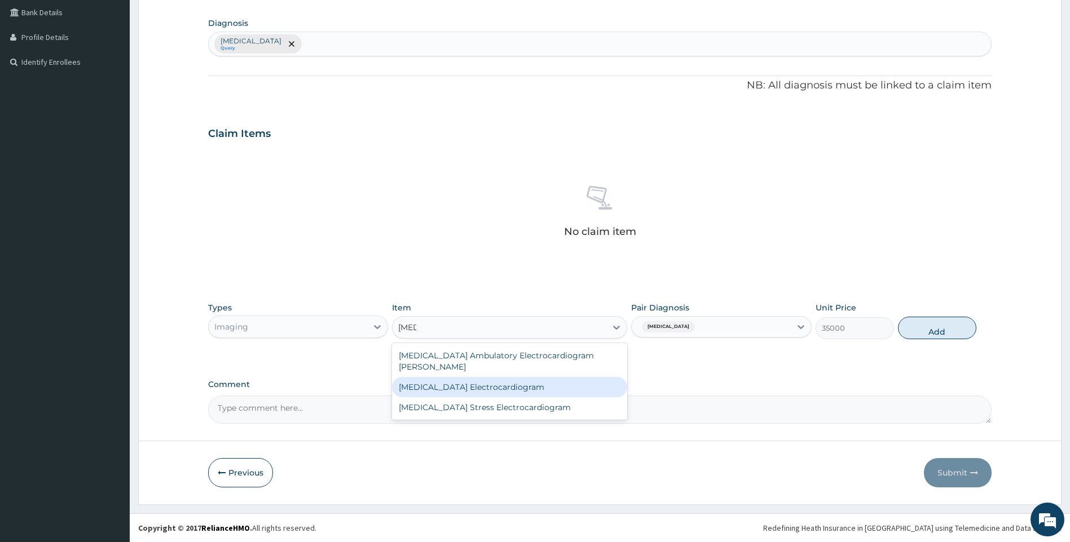
click at [445, 381] on div "[MEDICAL_DATA] Electrocardiogram" at bounding box center [509, 387] width 235 height 20
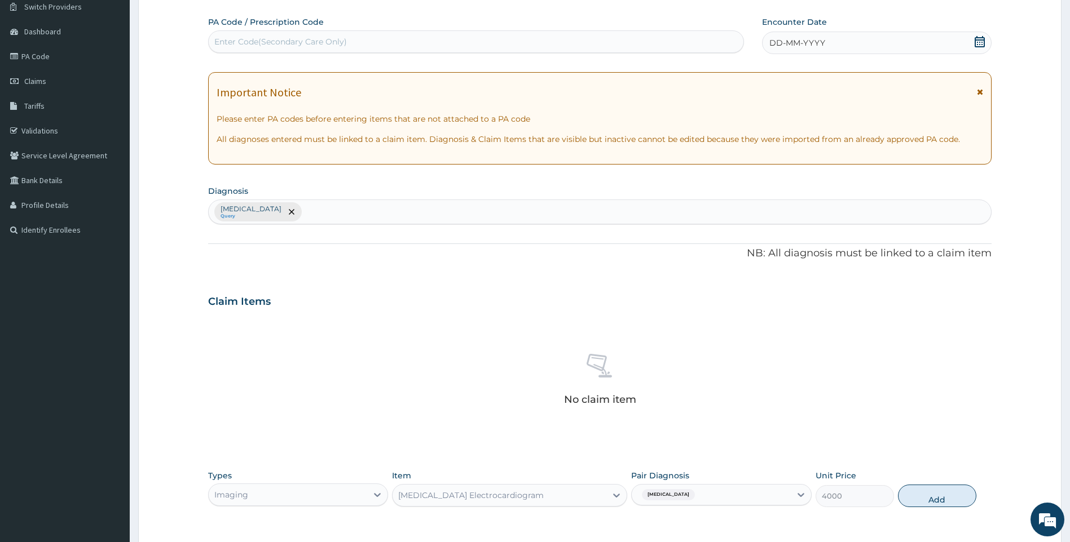
scroll to position [169, 0]
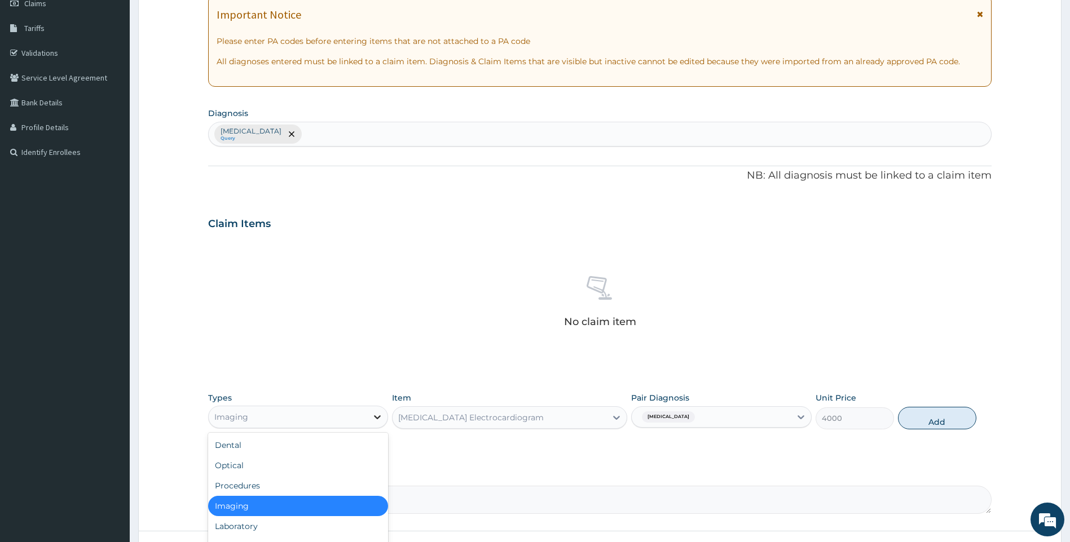
click at [381, 417] on icon at bounding box center [377, 417] width 11 height 11
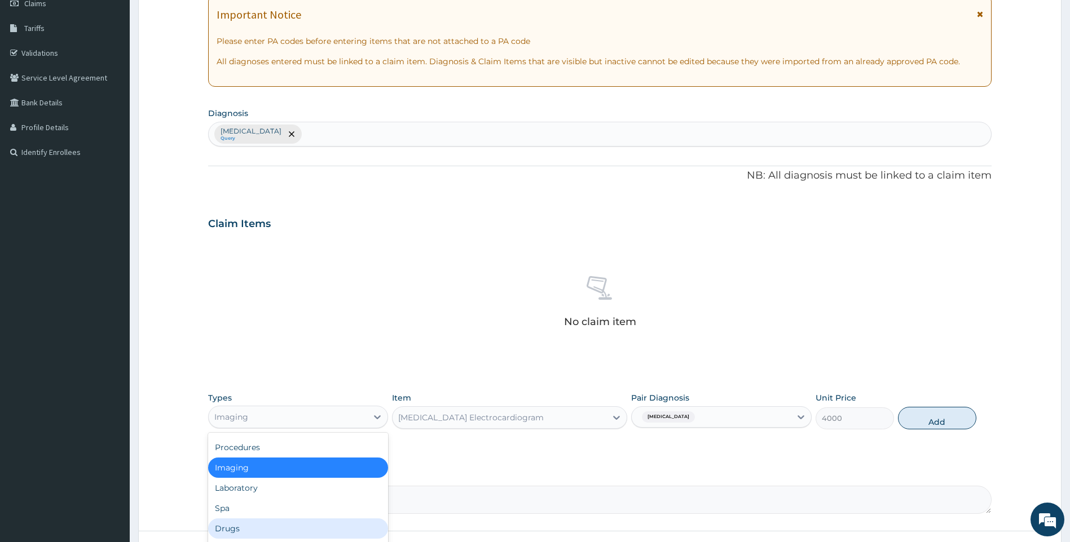
click at [299, 525] on div "Drugs" at bounding box center [298, 529] width 180 height 20
type input "0"
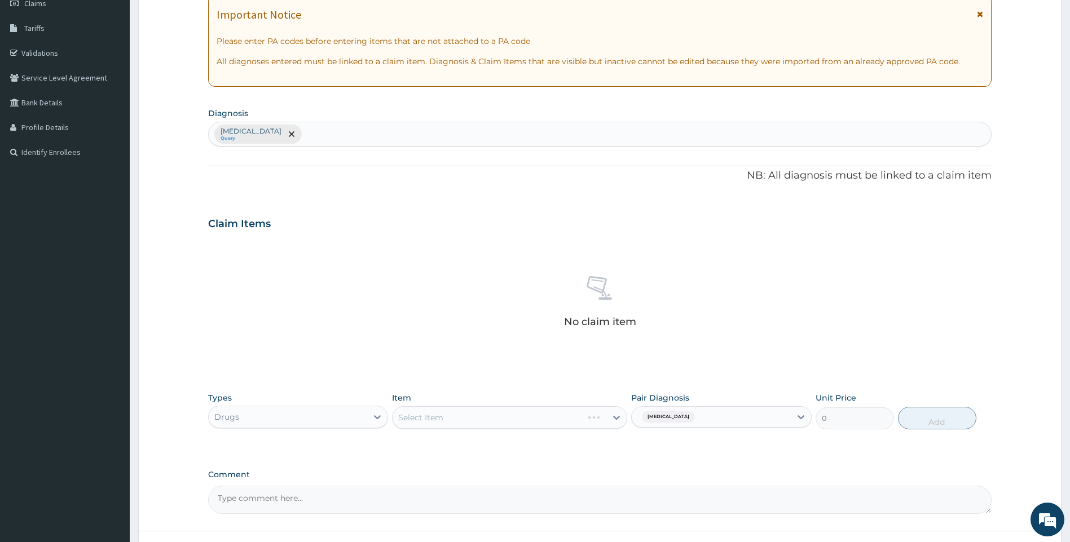
click at [513, 417] on div "Select Item" at bounding box center [509, 418] width 235 height 23
click at [513, 418] on div "Select Item" at bounding box center [509, 418] width 235 height 23
click at [728, 421] on div "[MEDICAL_DATA]" at bounding box center [710, 417] width 159 height 19
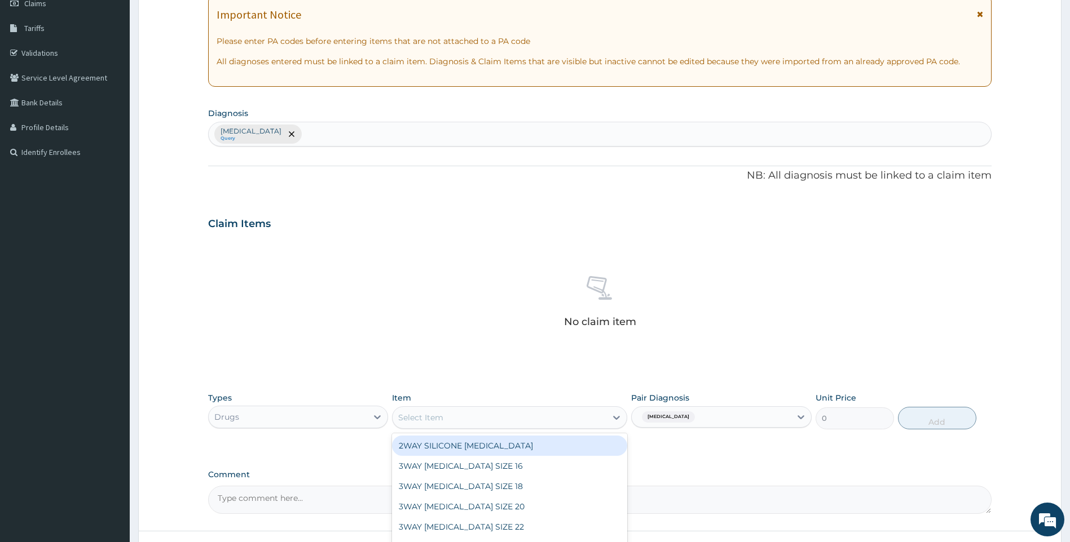
drag, startPoint x: 586, startPoint y: 412, endPoint x: 594, endPoint y: 417, distance: 10.2
click at [586, 412] on div "Select Item" at bounding box center [499, 418] width 214 height 18
type input "TORSEMID"
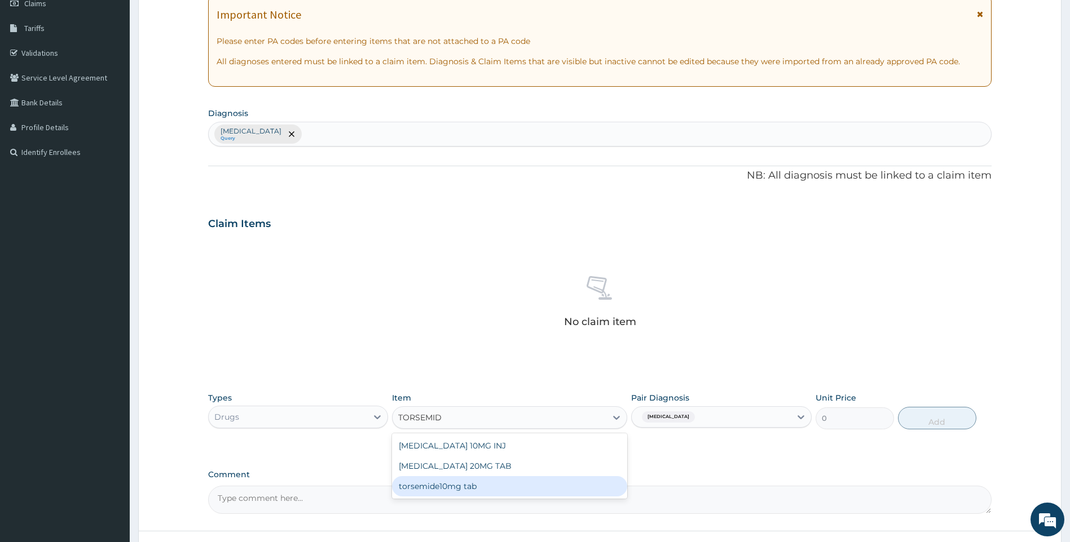
click at [515, 491] on div "torsemide10mg tab" at bounding box center [509, 486] width 235 height 20
type input "157.5"
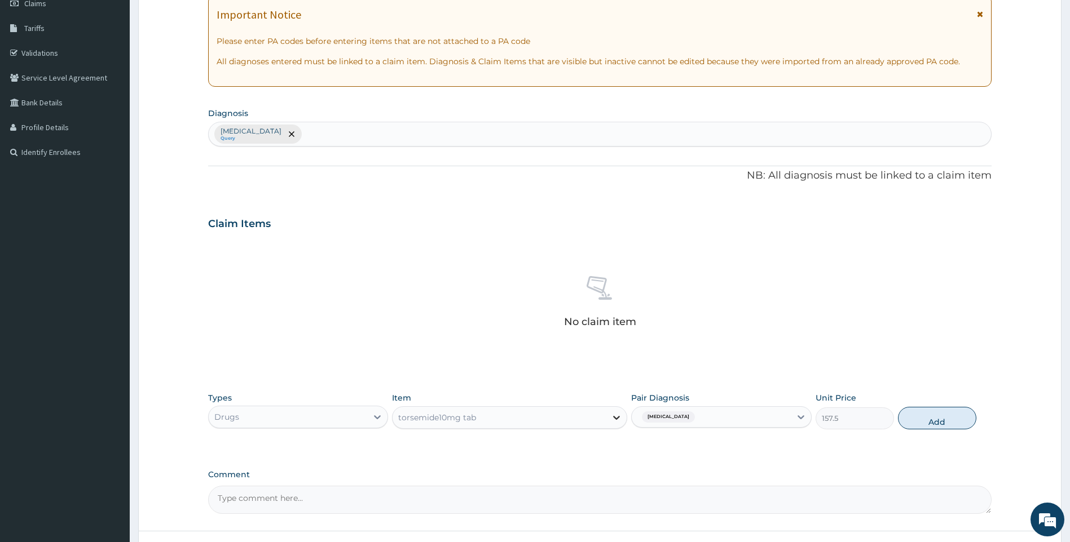
click at [616, 419] on icon at bounding box center [616, 418] width 7 height 4
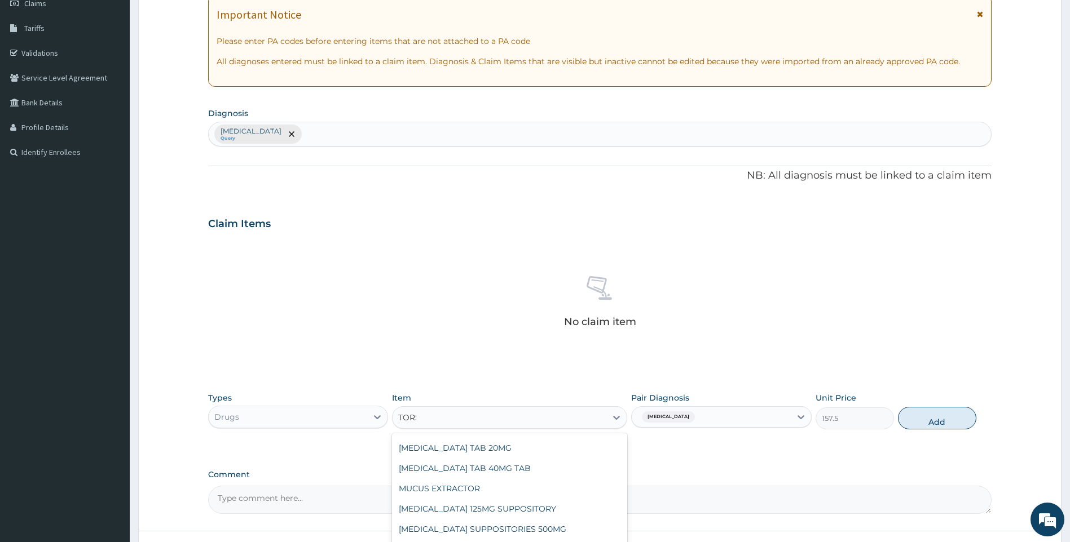
scroll to position [0, 0]
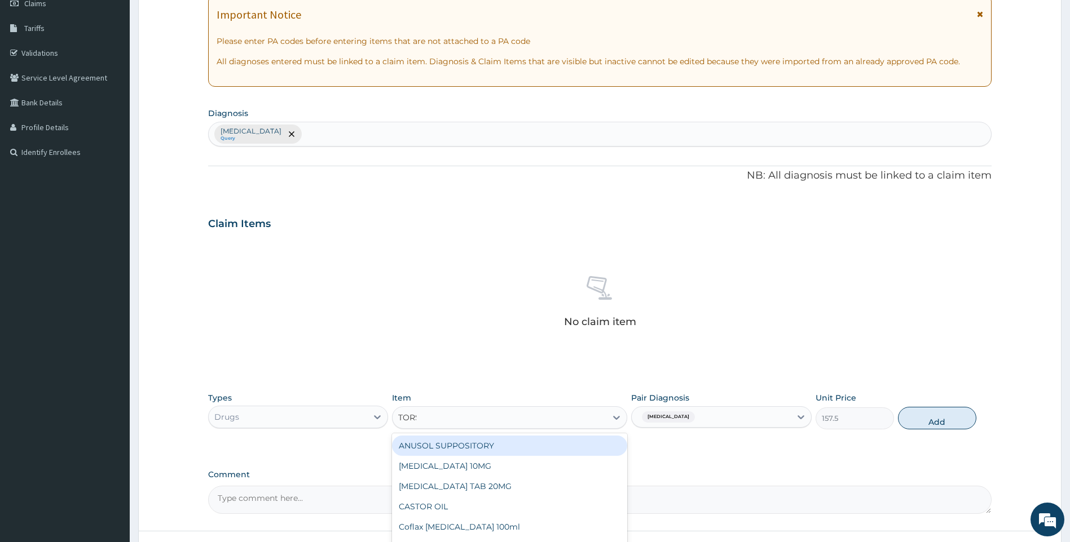
type input "TORSE"
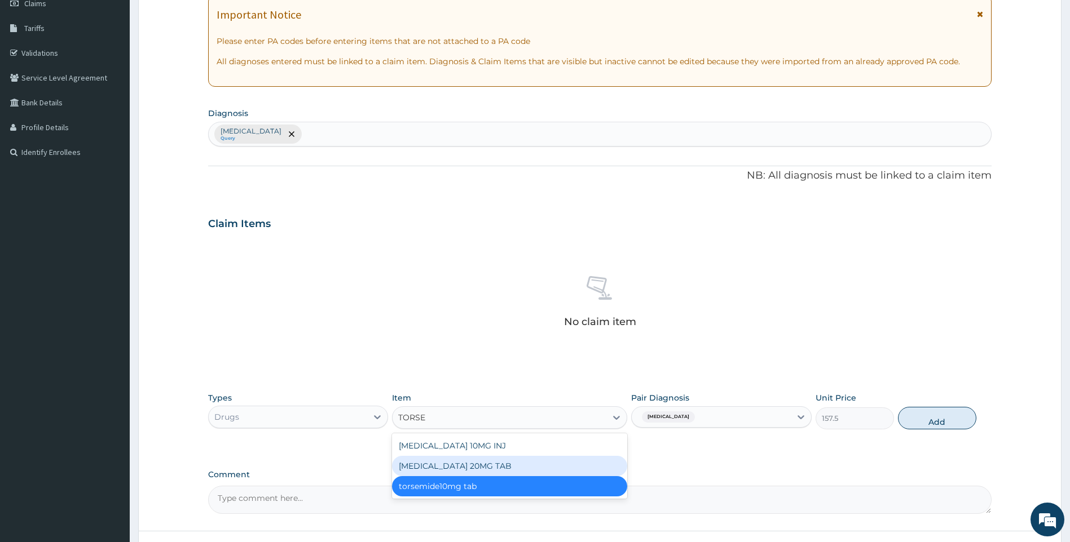
click at [564, 474] on div "[MEDICAL_DATA] 20MG TAB" at bounding box center [509, 466] width 235 height 20
type input "180"
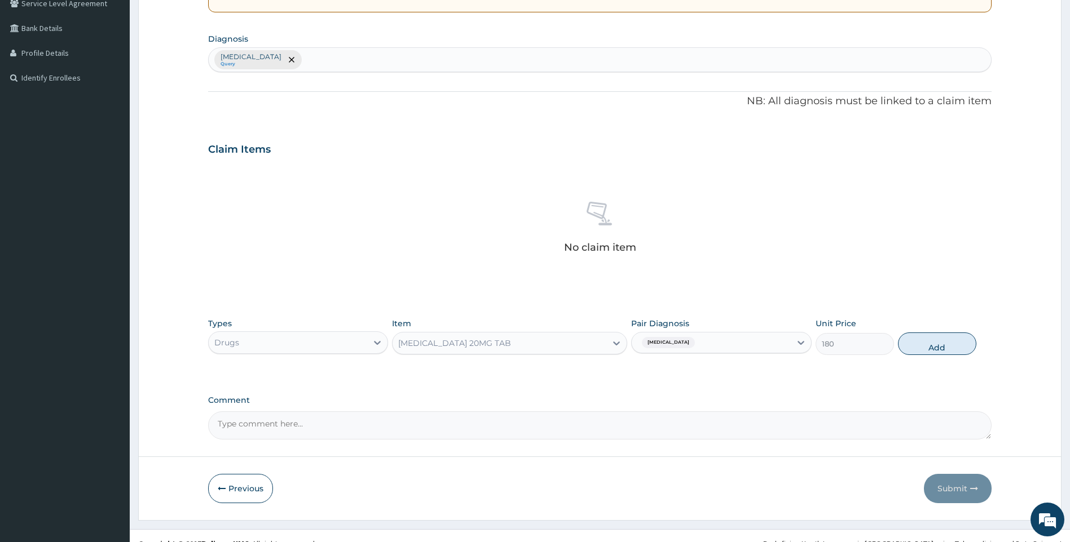
scroll to position [259, 0]
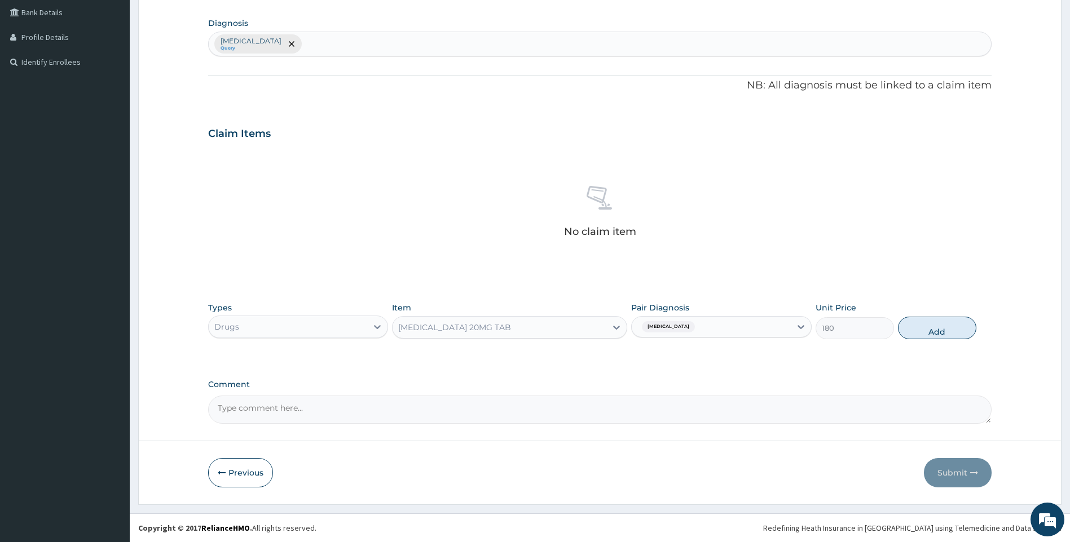
click at [591, 329] on div "[MEDICAL_DATA] 20MG TAB" at bounding box center [499, 328] width 214 height 18
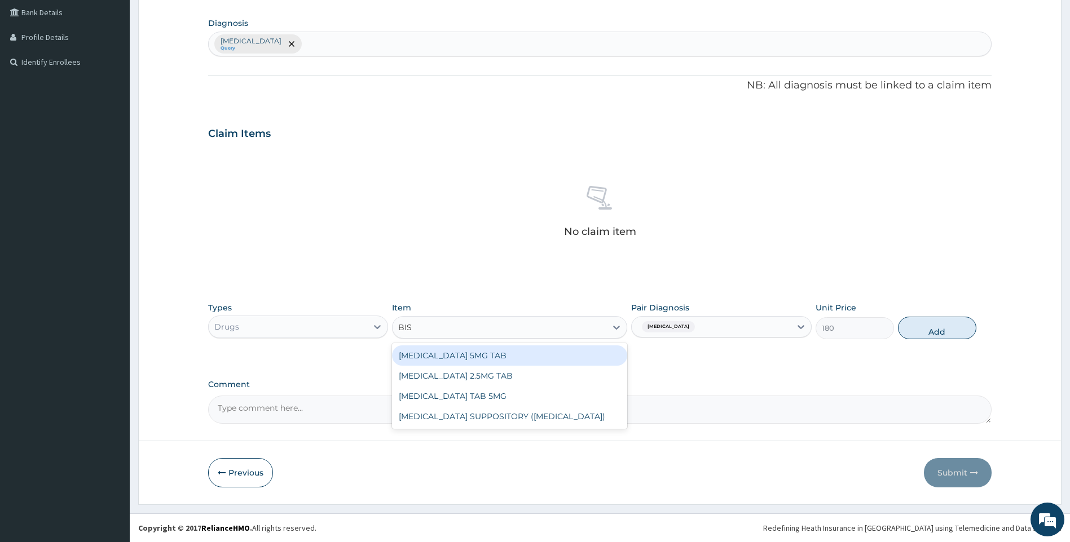
scroll to position [0, 0]
type input "BISOPROL"
click at [558, 358] on div "[MEDICAL_DATA] 2.5MG TAB" at bounding box center [509, 356] width 235 height 20
type input "112.5"
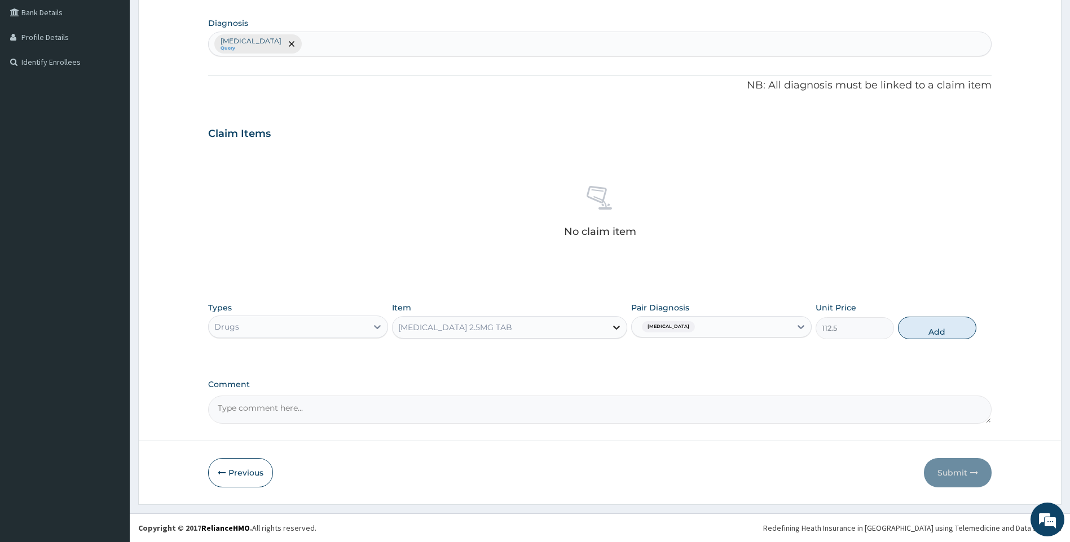
click at [612, 329] on icon at bounding box center [616, 327] width 11 height 11
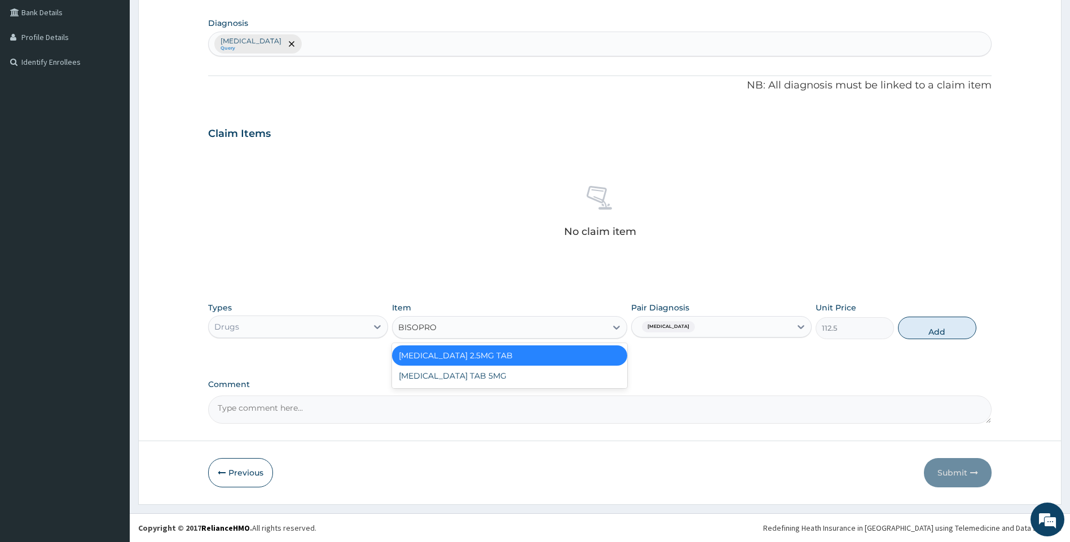
type input "BISOPROL"
click at [577, 384] on div "[MEDICAL_DATA] TAB 5MG" at bounding box center [509, 376] width 235 height 20
type input "135"
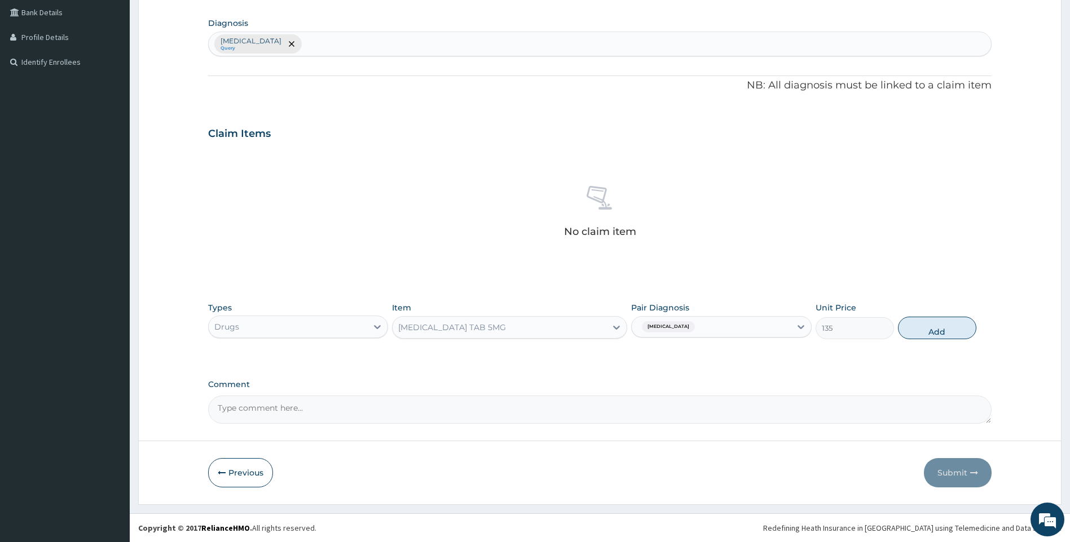
click at [588, 329] on div "[MEDICAL_DATA] TAB 5MG" at bounding box center [499, 328] width 214 height 18
type input "SPIRONO"
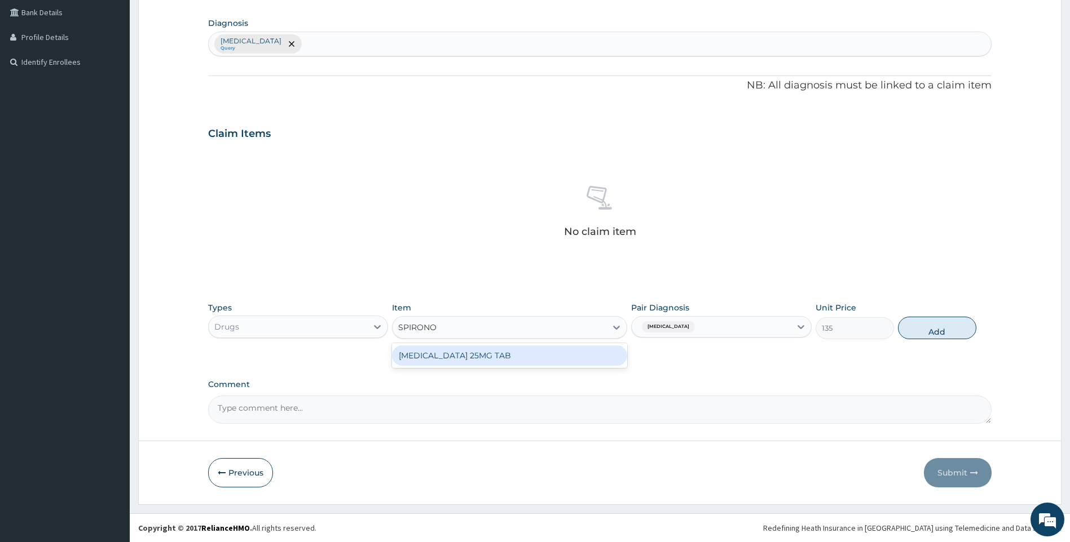
click at [598, 352] on div "[MEDICAL_DATA] 25MG TAB" at bounding box center [509, 356] width 235 height 20
type input "75"
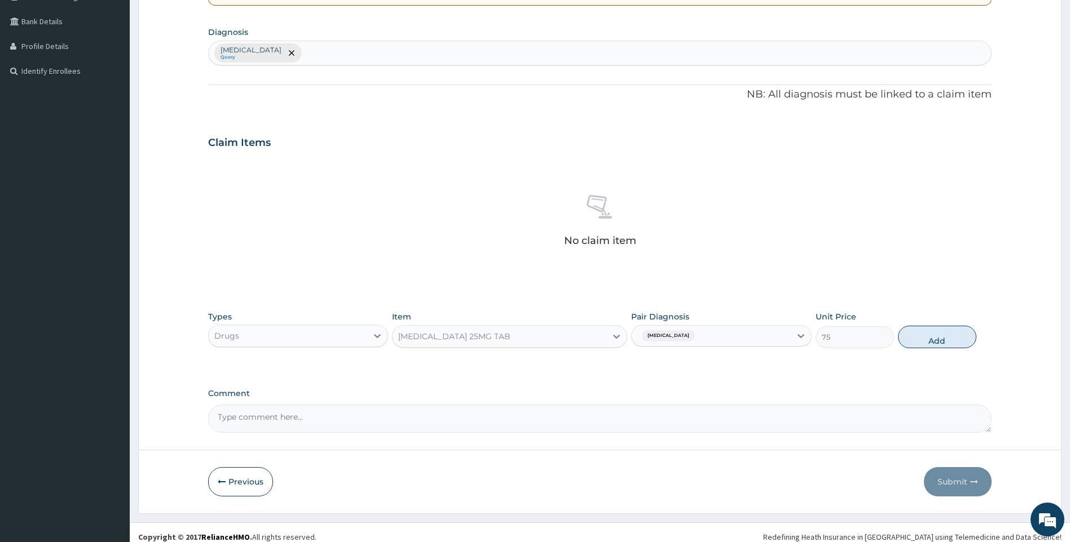
scroll to position [259, 0]
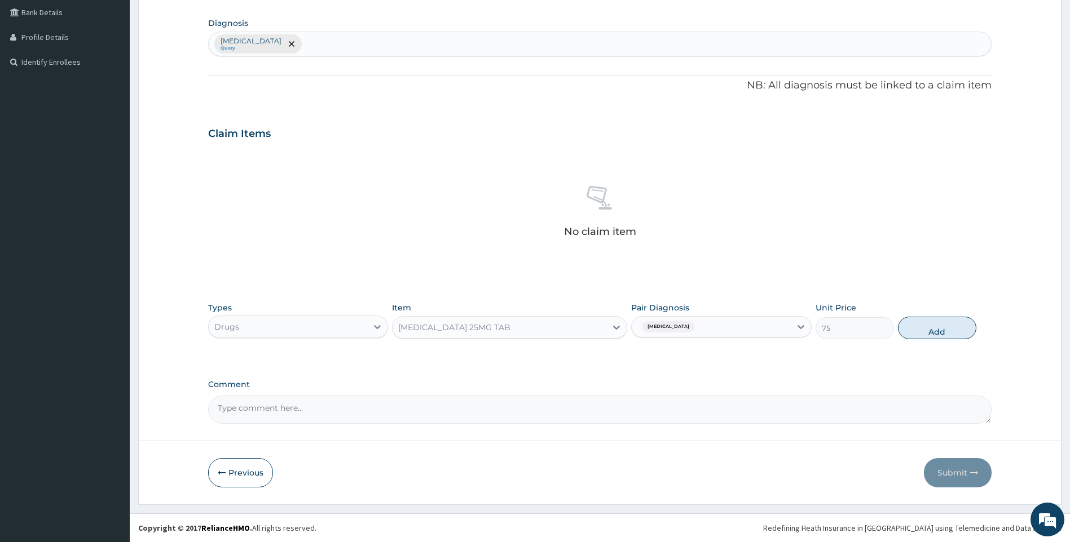
click at [528, 334] on div "[MEDICAL_DATA] 25MG TAB" at bounding box center [499, 328] width 214 height 18
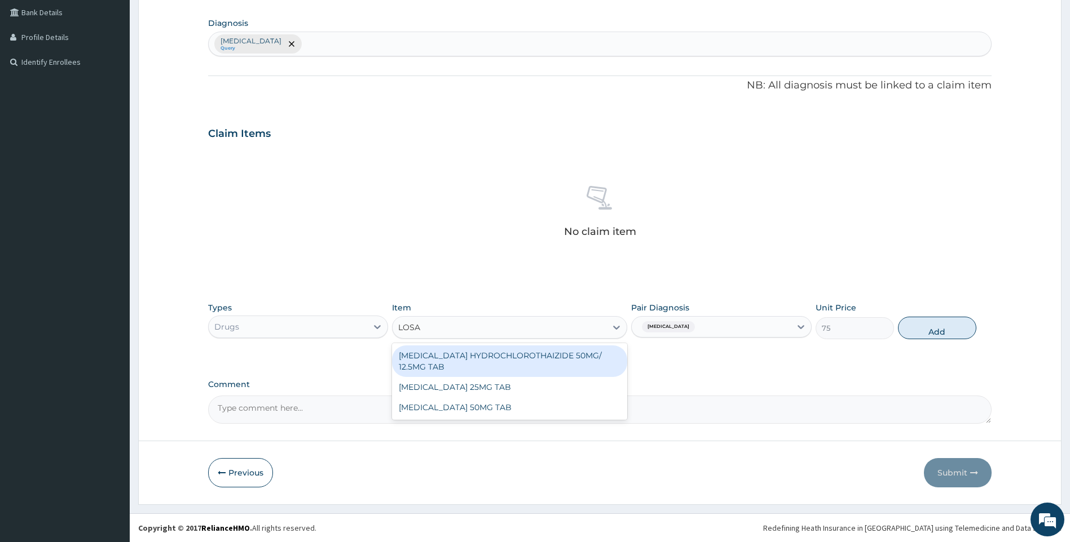
scroll to position [0, 0]
type input "[MEDICAL_DATA]"
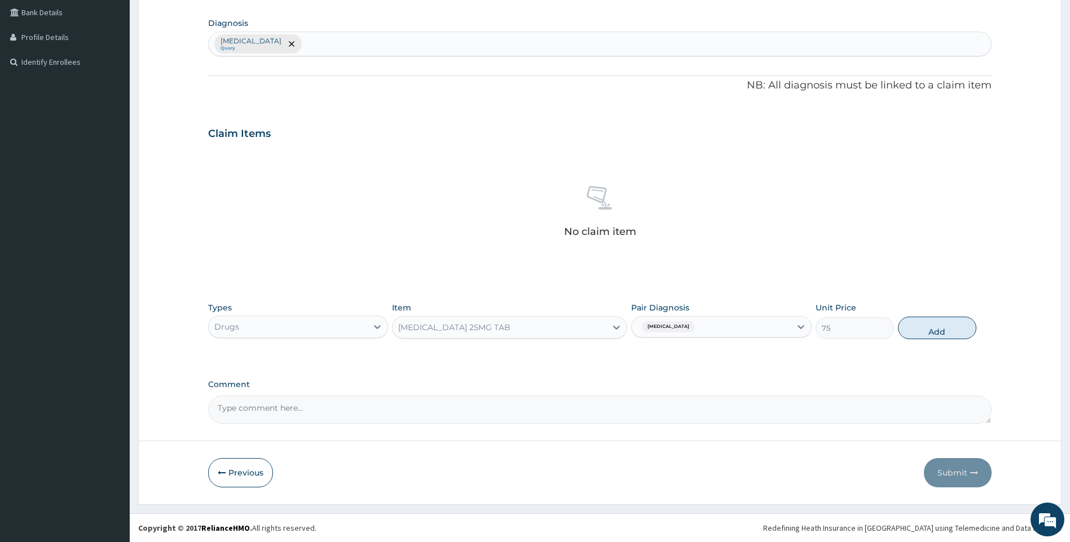
click at [547, 332] on div "[MEDICAL_DATA] 25MG TAB" at bounding box center [499, 328] width 214 height 18
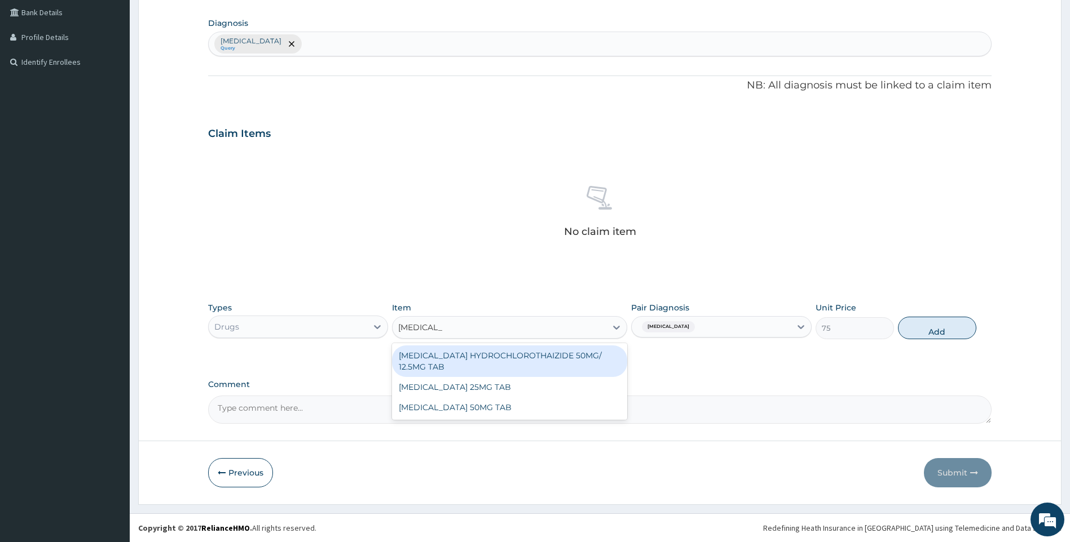
type input "[MEDICAL_DATA]"
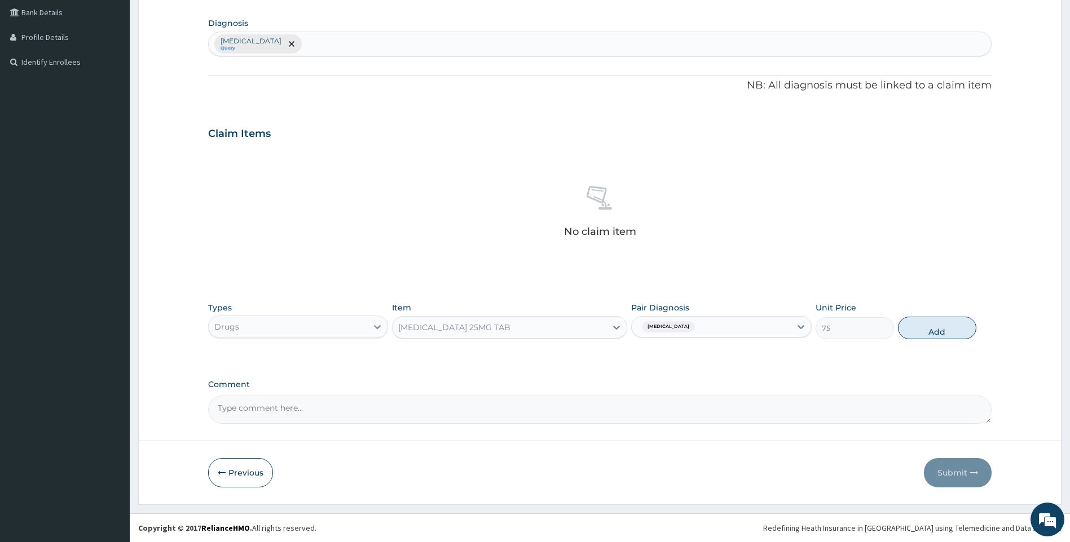
click at [492, 339] on div "Item option [MEDICAL_DATA] 25MG TAB, selected. Select is focused ,type to refin…" at bounding box center [509, 320] width 235 height 37
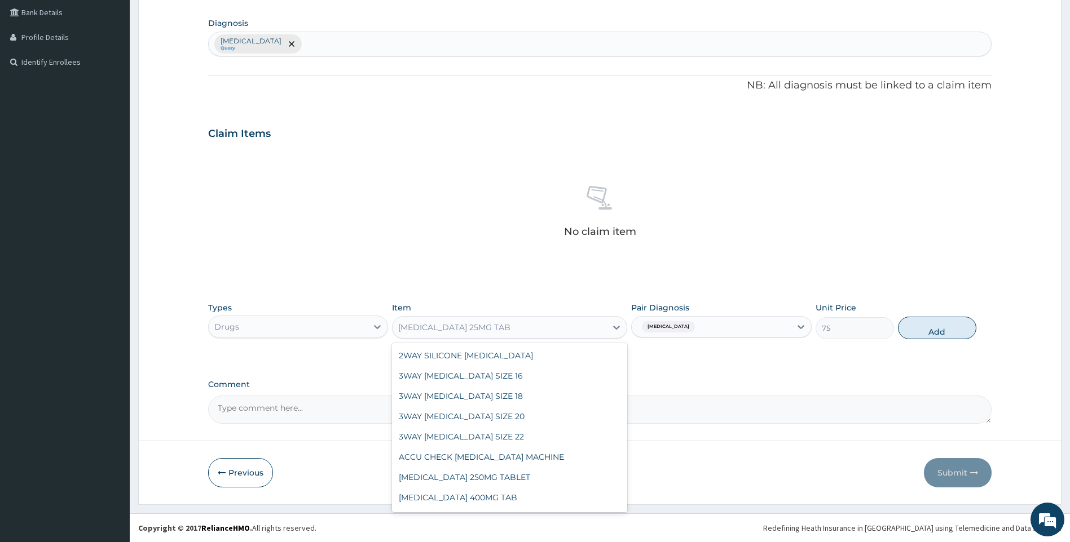
click at [492, 337] on div "[MEDICAL_DATA] 25MG TAB" at bounding box center [509, 327] width 235 height 23
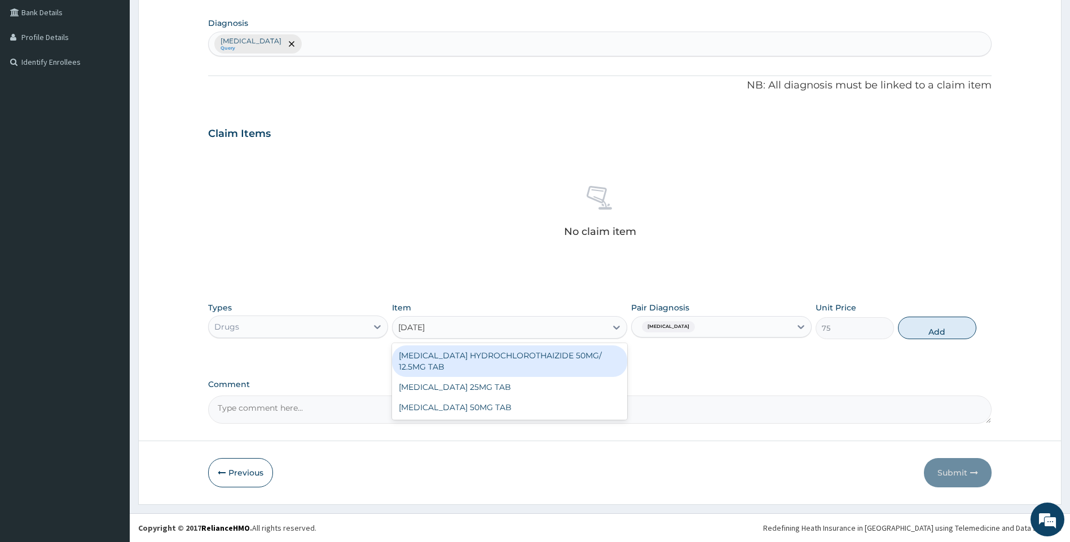
type input "LOSART"
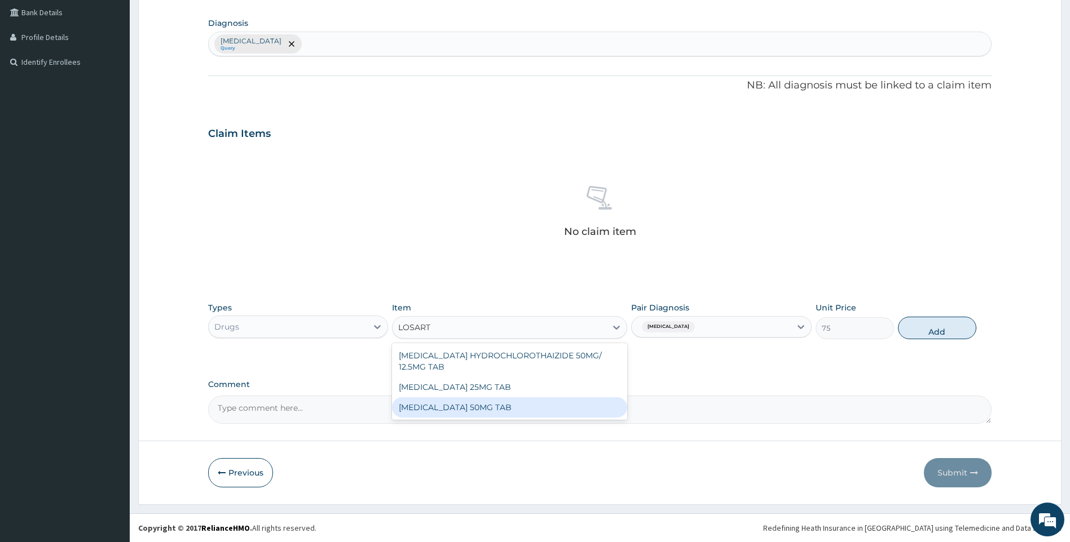
click at [500, 414] on div "[MEDICAL_DATA] 50MG TAB" at bounding box center [509, 407] width 235 height 20
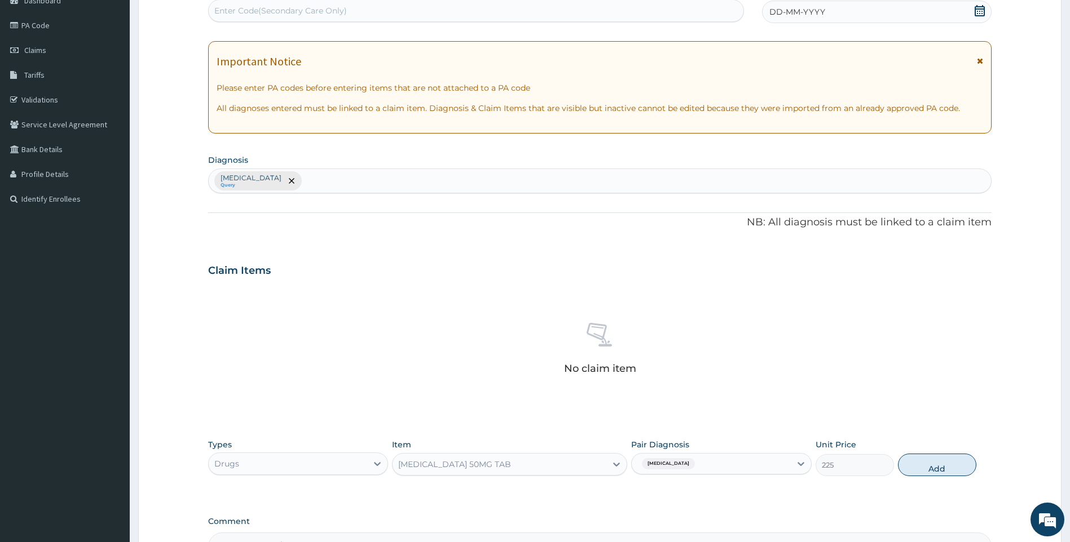
scroll to position [259, 0]
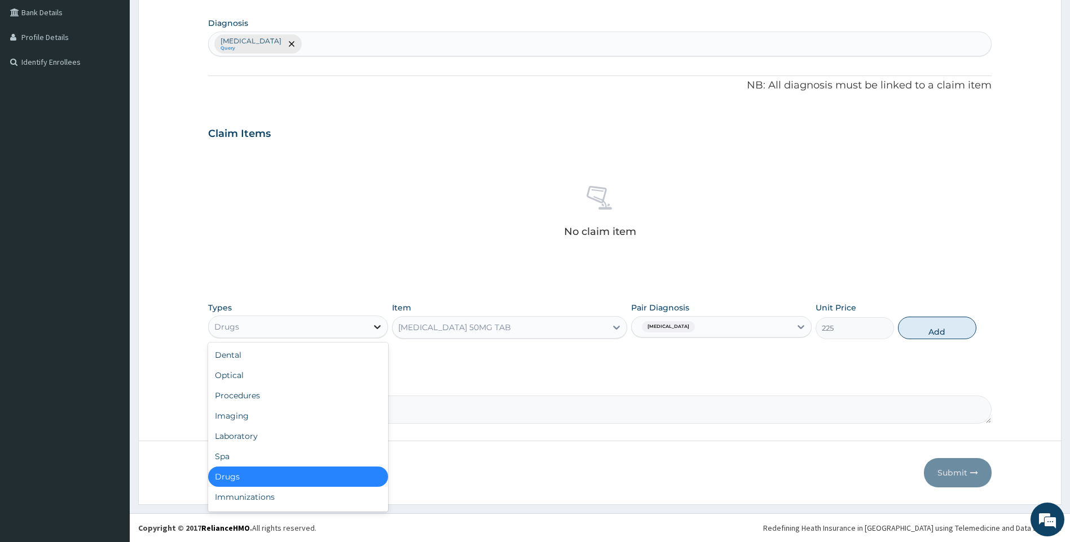
click at [377, 331] on icon at bounding box center [377, 326] width 11 height 11
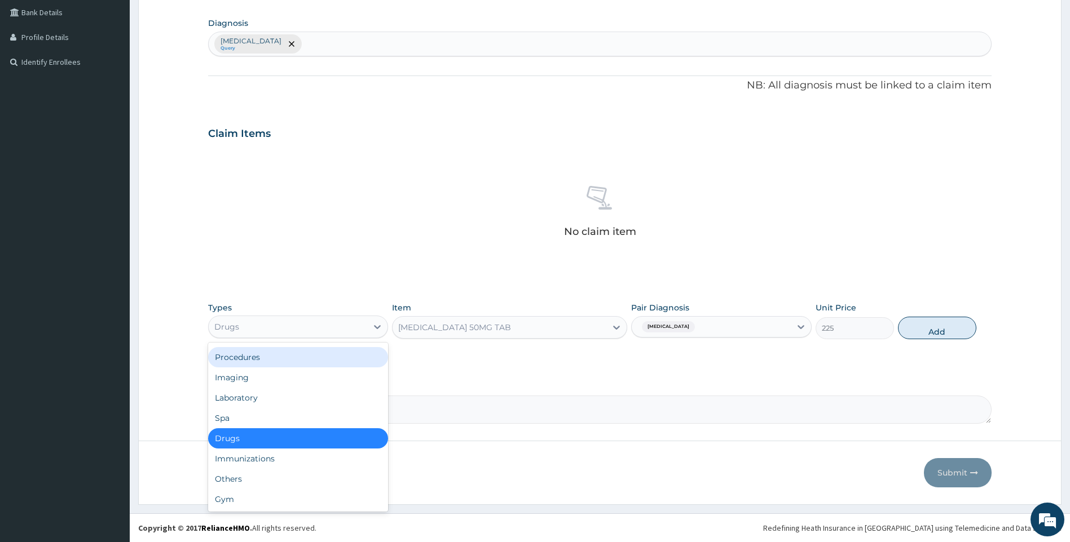
scroll to position [0, 0]
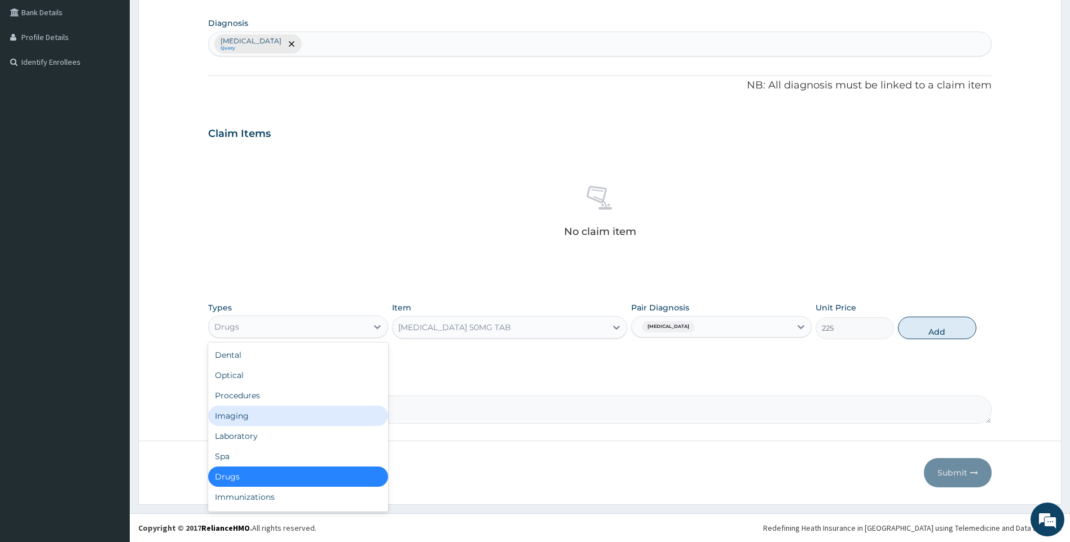
drag, startPoint x: 325, startPoint y: 418, endPoint x: 410, endPoint y: 388, distance: 90.2
click at [325, 417] on div "Imaging" at bounding box center [298, 416] width 180 height 20
type input "0"
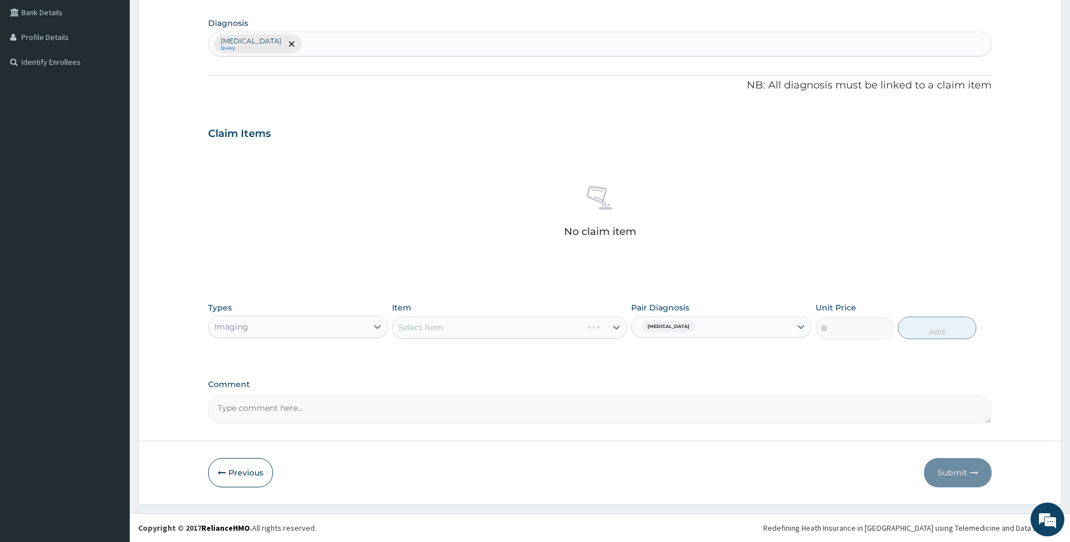
click at [614, 332] on div "Select Item" at bounding box center [509, 327] width 235 height 23
click at [596, 330] on div "Select Item" at bounding box center [509, 327] width 235 height 23
click at [604, 327] on div "Select Item" at bounding box center [509, 327] width 235 height 23
click at [616, 331] on div "Select Item" at bounding box center [509, 327] width 235 height 23
click at [615, 328] on div "Select Item" at bounding box center [509, 327] width 235 height 23
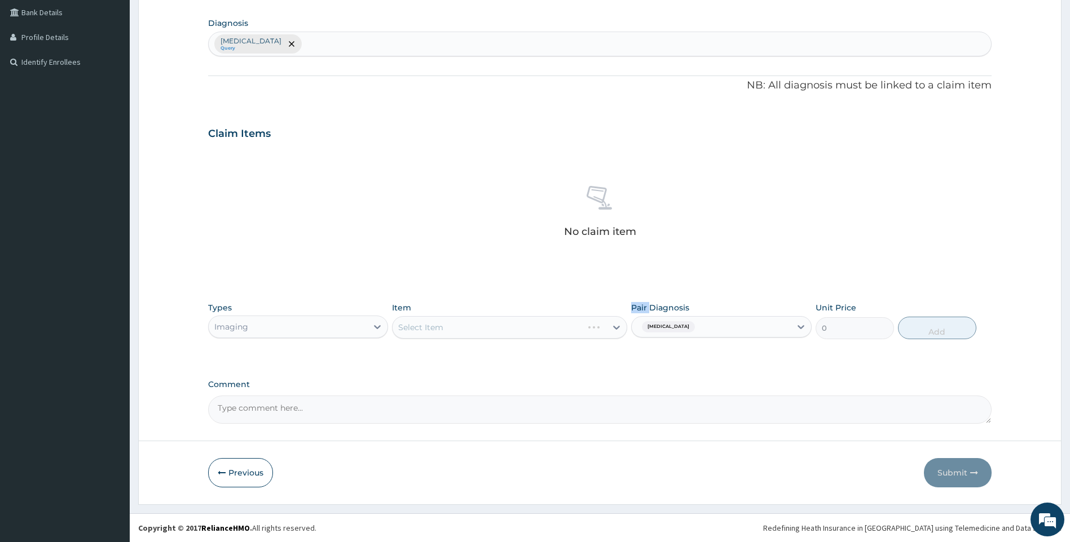
click at [615, 328] on div "Select Item" at bounding box center [509, 327] width 235 height 23
drag, startPoint x: 615, startPoint y: 328, endPoint x: 611, endPoint y: 354, distance: 26.3
click at [611, 354] on div "Types Imaging Item Select Item Pair Diagnosis [MEDICAL_DATA] Unit Price 0 Add" at bounding box center [600, 329] width 784 height 65
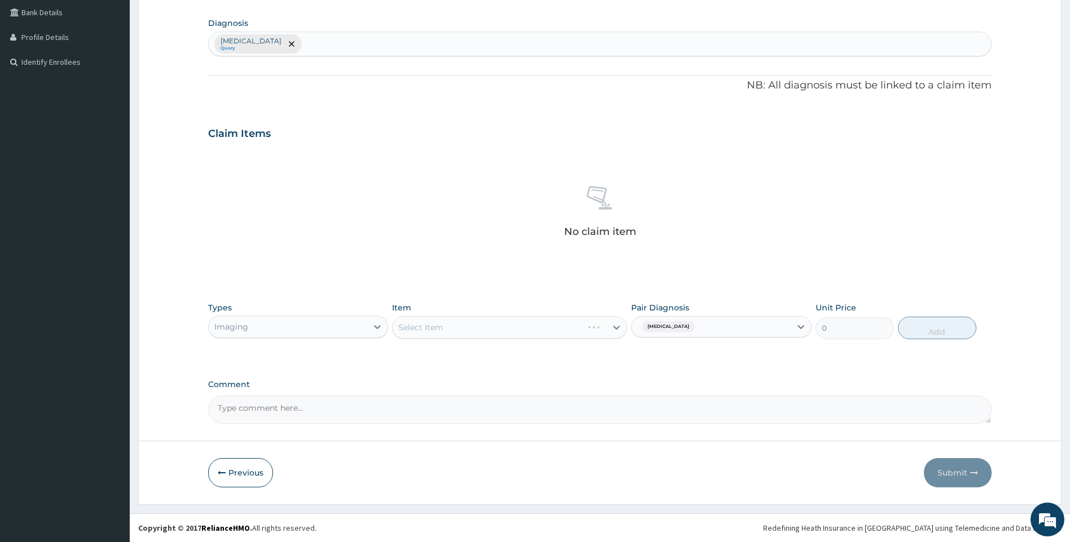
click at [618, 325] on div "Select Item" at bounding box center [509, 327] width 235 height 23
click at [602, 326] on div "Select Item" at bounding box center [509, 327] width 235 height 23
click at [601, 337] on div "Select Item" at bounding box center [509, 327] width 235 height 23
click at [527, 338] on div "Select Item" at bounding box center [509, 327] width 235 height 23
click at [587, 341] on div "Types Imaging Item Select Item Pair Diagnosis [MEDICAL_DATA] Unit Price 0 Add" at bounding box center [600, 321] width 784 height 48
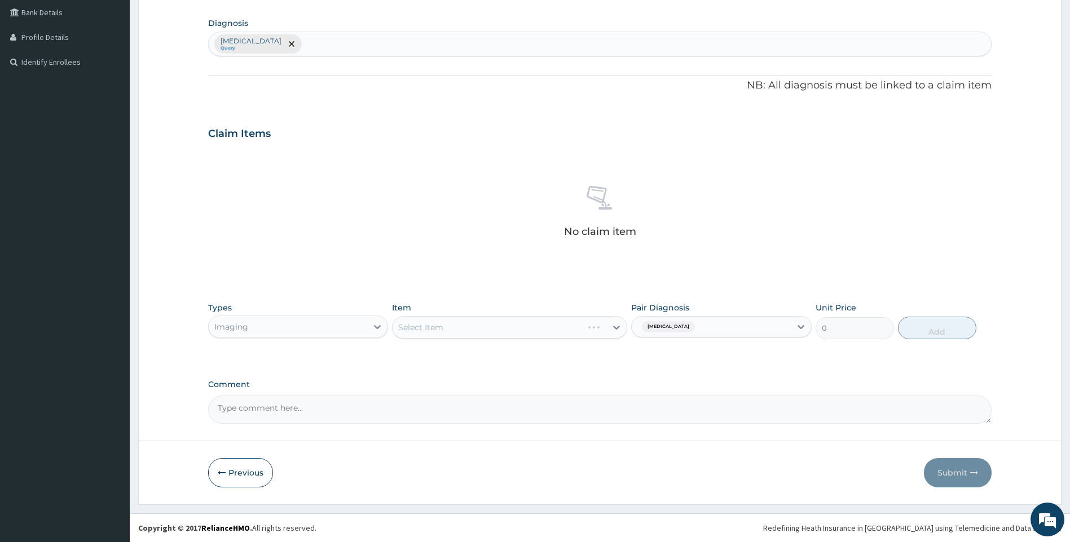
click at [619, 327] on div "Select Item" at bounding box center [509, 327] width 235 height 23
click at [484, 248] on div "No claim item" at bounding box center [600, 214] width 784 height 130
click at [803, 325] on icon at bounding box center [800, 326] width 11 height 11
checkbox input "false"
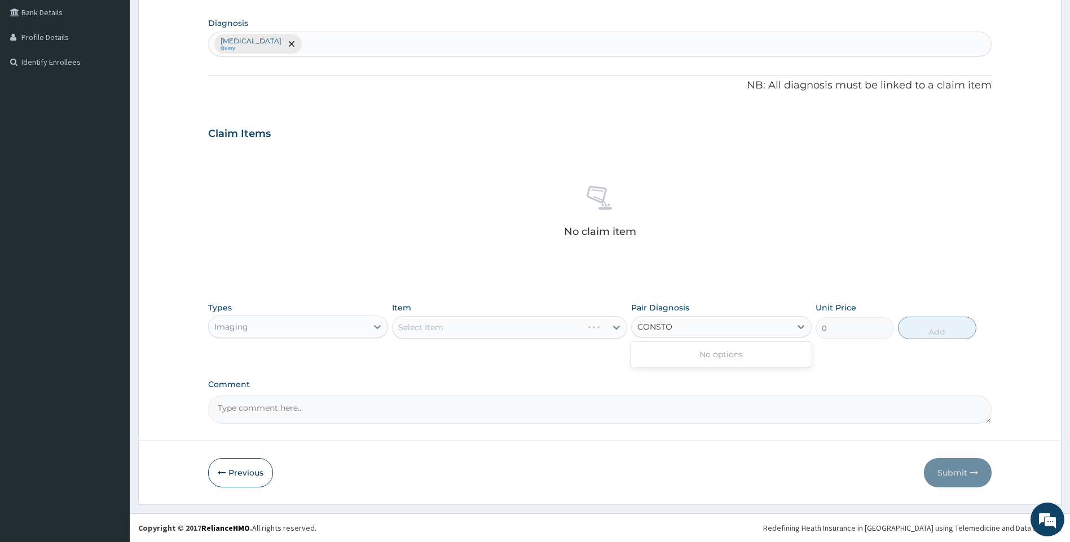
type input "CONSTO"
click at [334, 48] on div "[MEDICAL_DATA] Query" at bounding box center [600, 44] width 783 height 24
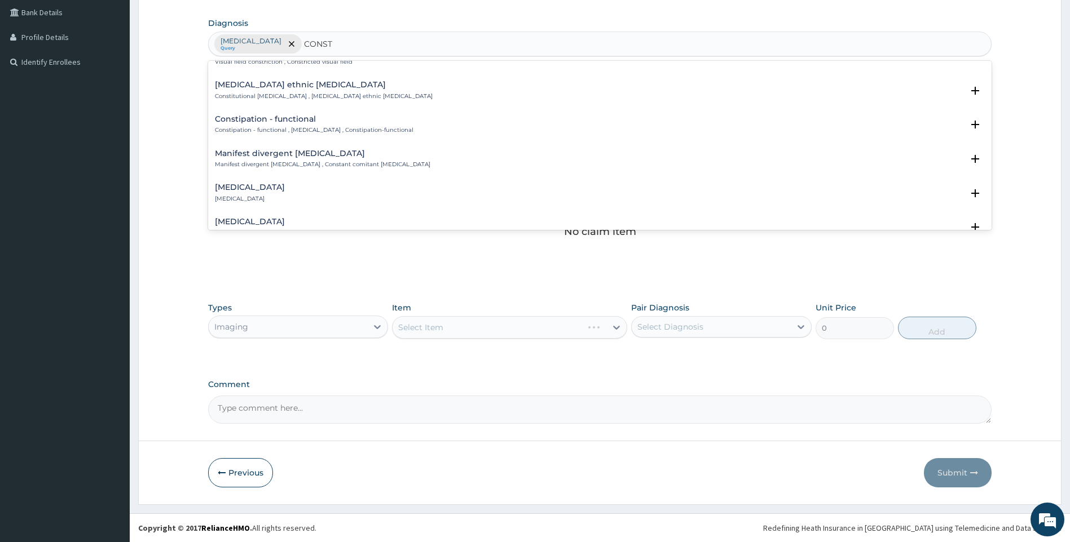
scroll to position [1570, 0]
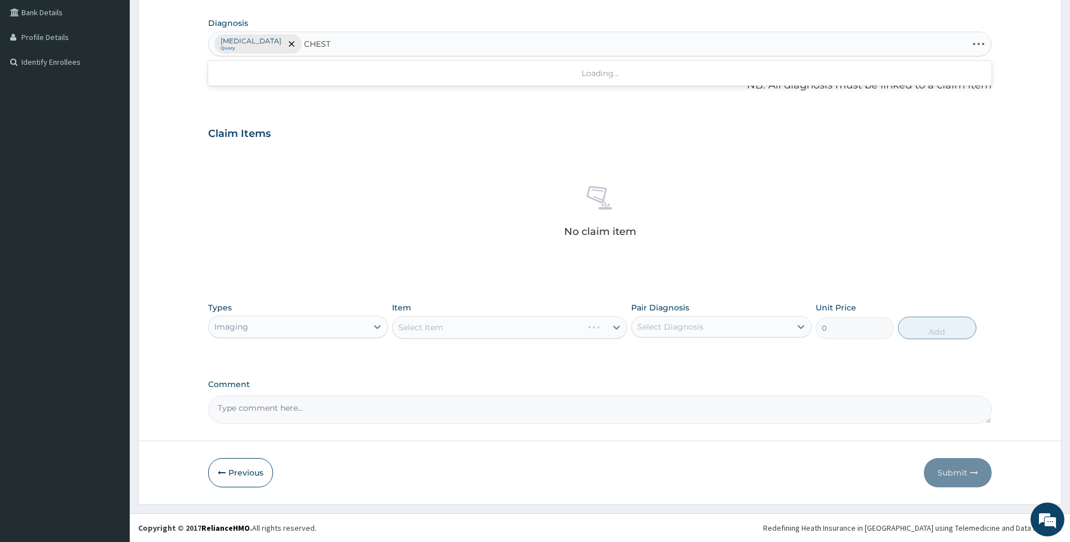
type input "CHEST"
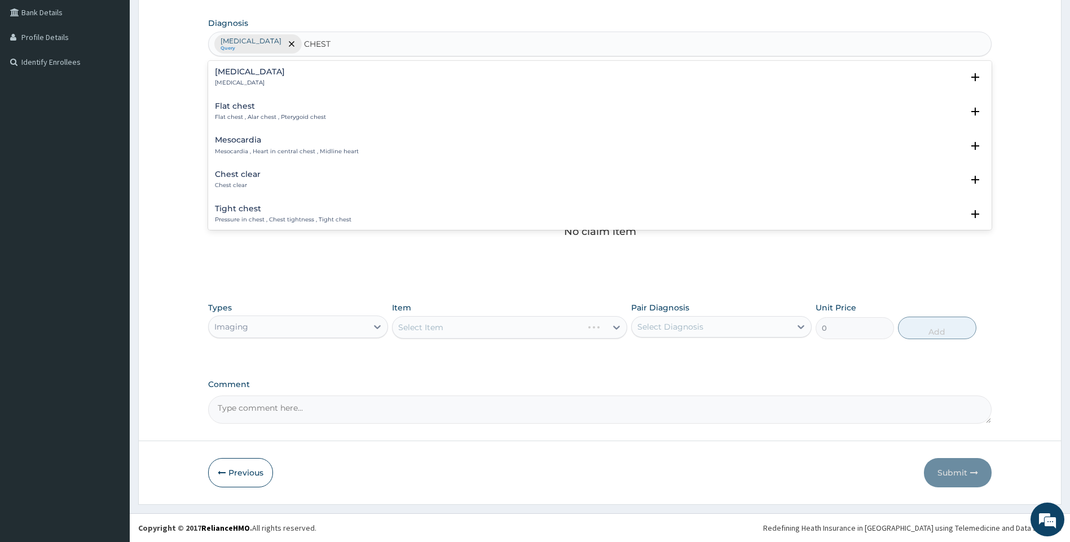
click at [245, 70] on h4 "[MEDICAL_DATA]" at bounding box center [250, 72] width 70 height 8
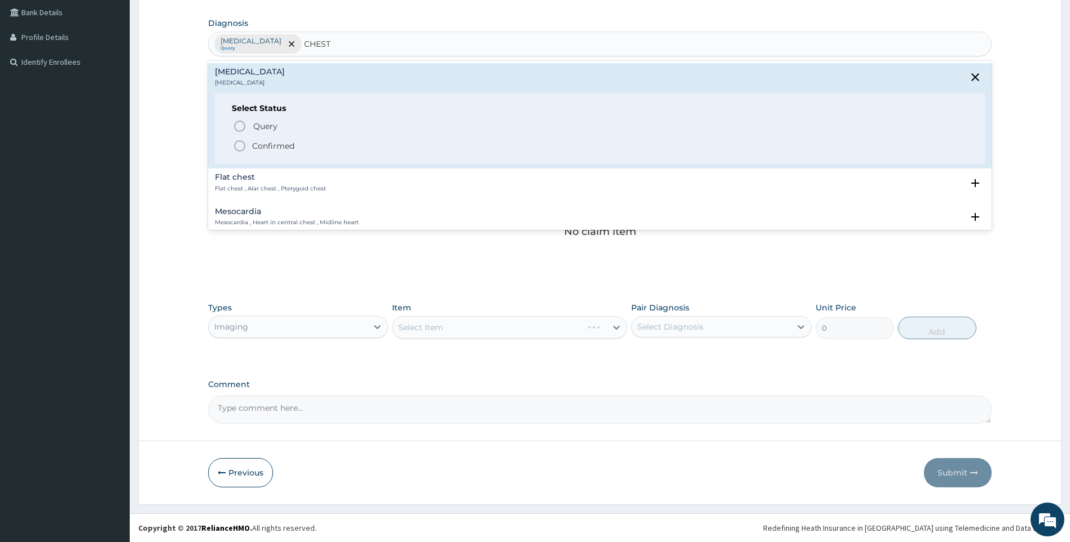
click at [265, 147] on p "Confirmed" at bounding box center [273, 145] width 42 height 11
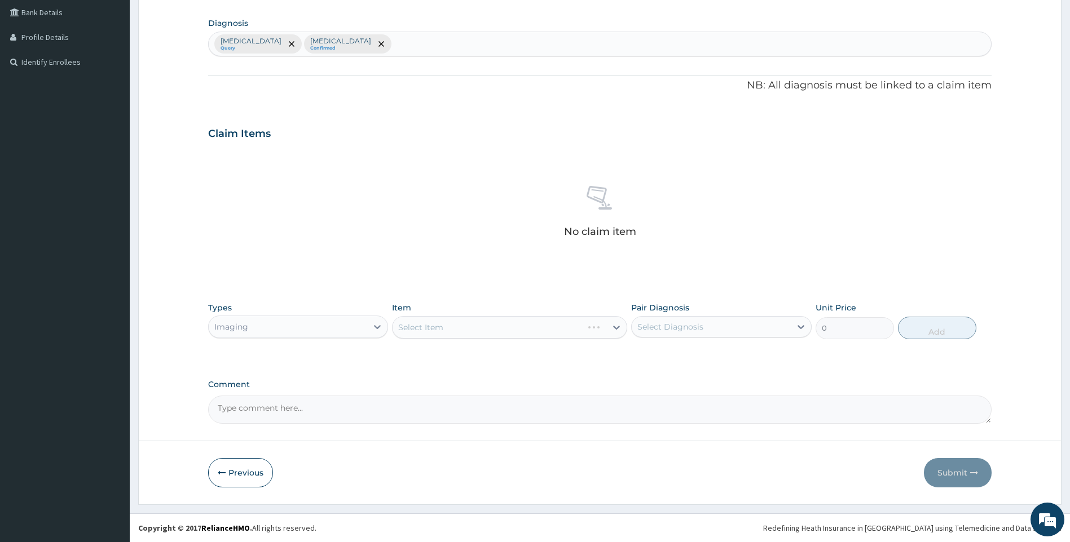
click at [578, 333] on div "Select Item" at bounding box center [509, 327] width 235 height 23
click at [650, 328] on div "Select Diagnosis" at bounding box center [670, 326] width 66 height 11
click at [671, 377] on label "[MEDICAL_DATA]" at bounding box center [685, 377] width 70 height 11
checkbox input "true"
click at [616, 326] on div "Select Item" at bounding box center [509, 327] width 235 height 23
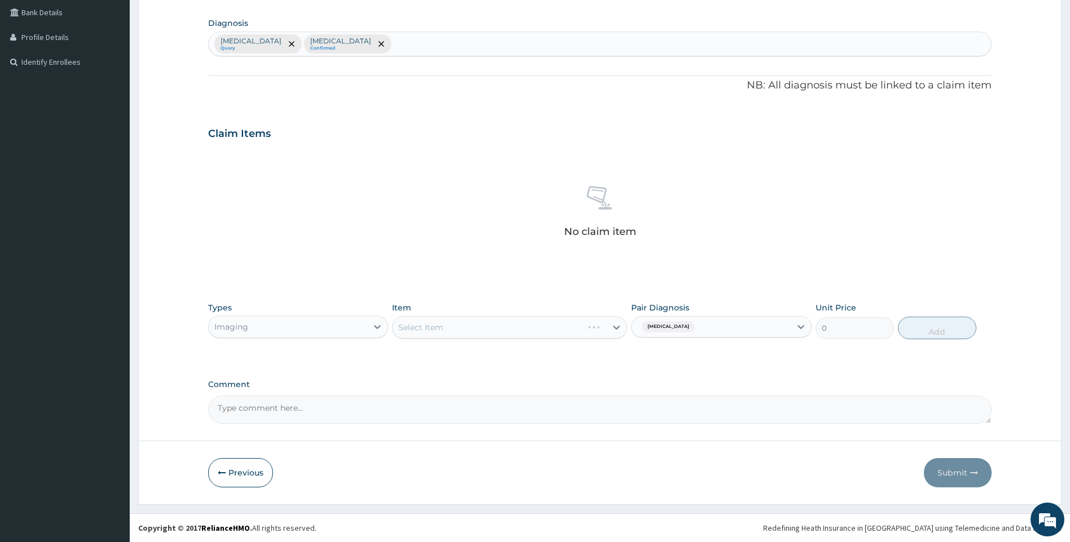
click at [607, 327] on div "Select Item" at bounding box center [509, 327] width 235 height 23
click at [602, 329] on div "Select Item" at bounding box center [509, 327] width 235 height 23
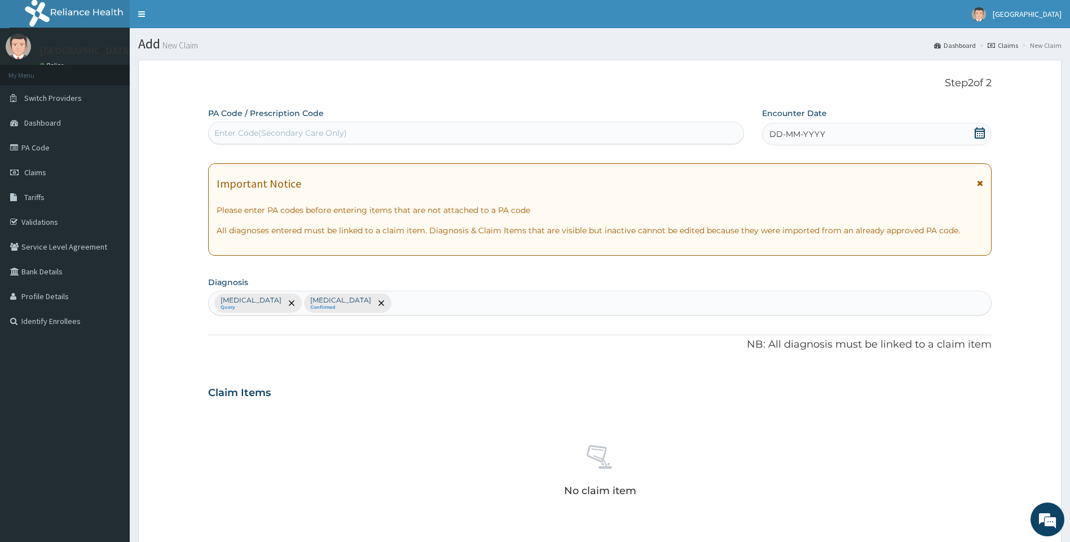
scroll to position [259, 0]
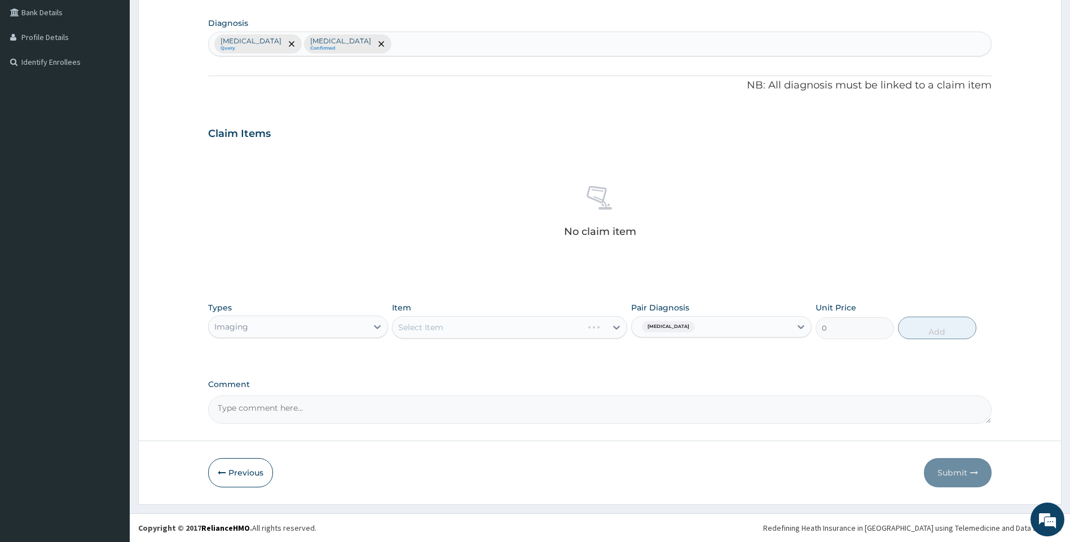
click at [612, 326] on div "Select Item" at bounding box center [509, 327] width 235 height 23
drag, startPoint x: 620, startPoint y: 338, endPoint x: 619, endPoint y: 332, distance: 5.9
click at [620, 337] on div "Select Item" at bounding box center [509, 327] width 235 height 23
click at [619, 332] on div "Select Item" at bounding box center [509, 327] width 235 height 23
click at [566, 326] on div "Select Item" at bounding box center [509, 327] width 235 height 23
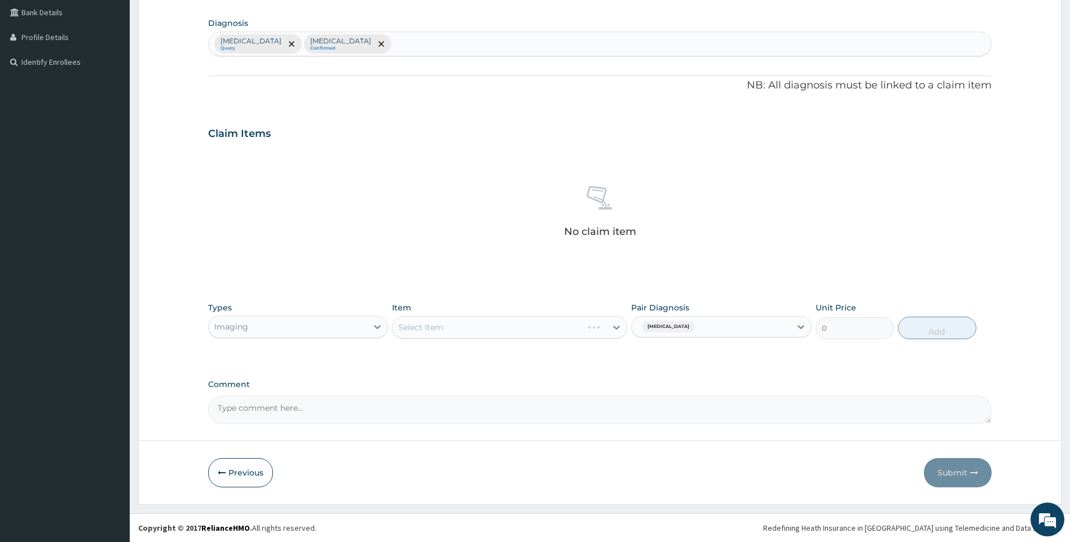
drag, startPoint x: 617, startPoint y: 329, endPoint x: 607, endPoint y: 317, distance: 16.4
click at [615, 328] on div "Select Item" at bounding box center [509, 327] width 235 height 23
click at [607, 317] on div "Select Item" at bounding box center [509, 327] width 235 height 23
click at [615, 329] on div "Select Item" at bounding box center [509, 327] width 235 height 23
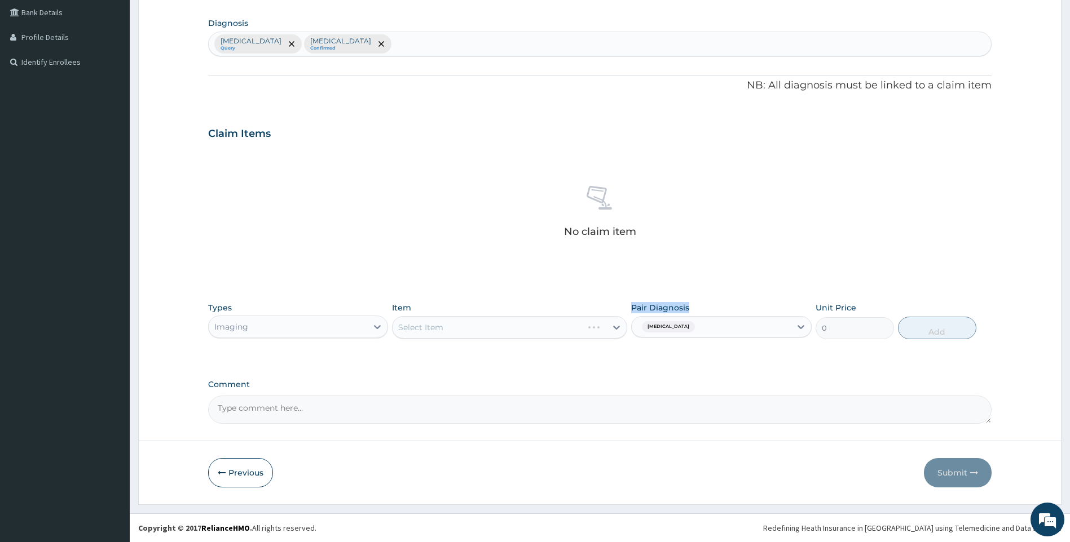
click at [615, 329] on div "Select Item" at bounding box center [509, 327] width 235 height 23
drag, startPoint x: 615, startPoint y: 329, endPoint x: 587, endPoint y: 301, distance: 39.5
click at [587, 301] on div "Types Imaging Item Select Item Pair Diagnosis [MEDICAL_DATA] Unit Price 0 Add" at bounding box center [600, 321] width 784 height 48
click at [619, 329] on div "Select Item" at bounding box center [509, 327] width 235 height 23
click at [615, 327] on div "Select Item" at bounding box center [509, 327] width 235 height 23
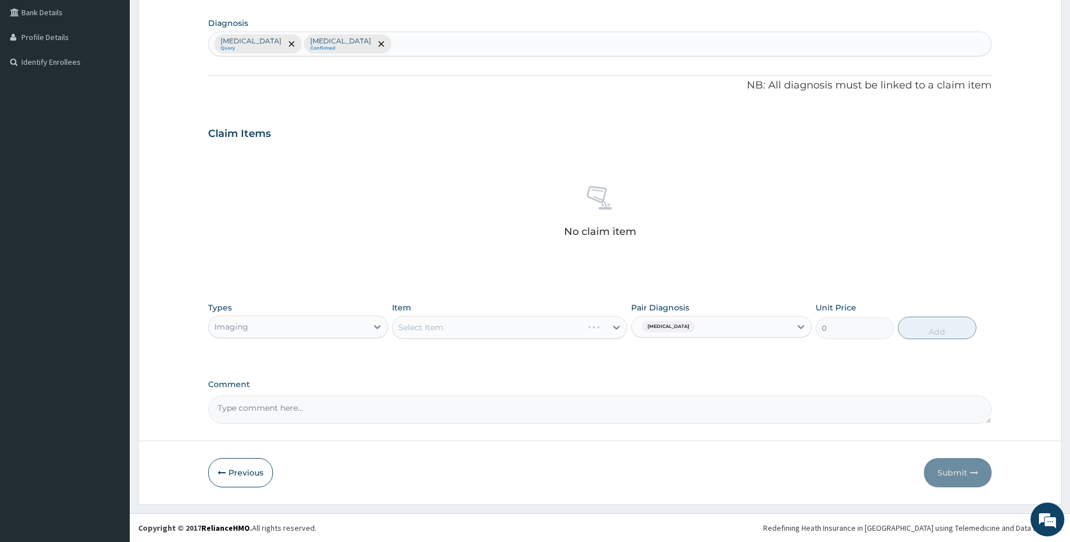
click at [608, 330] on div "Select Item" at bounding box center [509, 327] width 235 height 23
click at [471, 344] on div "Types Imaging Item Select Item Pair Diagnosis [MEDICAL_DATA] Unit Price 0 Add" at bounding box center [600, 321] width 784 height 48
click at [470, 338] on div "Select Item" at bounding box center [509, 327] width 235 height 23
click at [470, 337] on div "Select Item" at bounding box center [509, 327] width 235 height 23
click at [470, 338] on div "Select Item" at bounding box center [509, 327] width 235 height 23
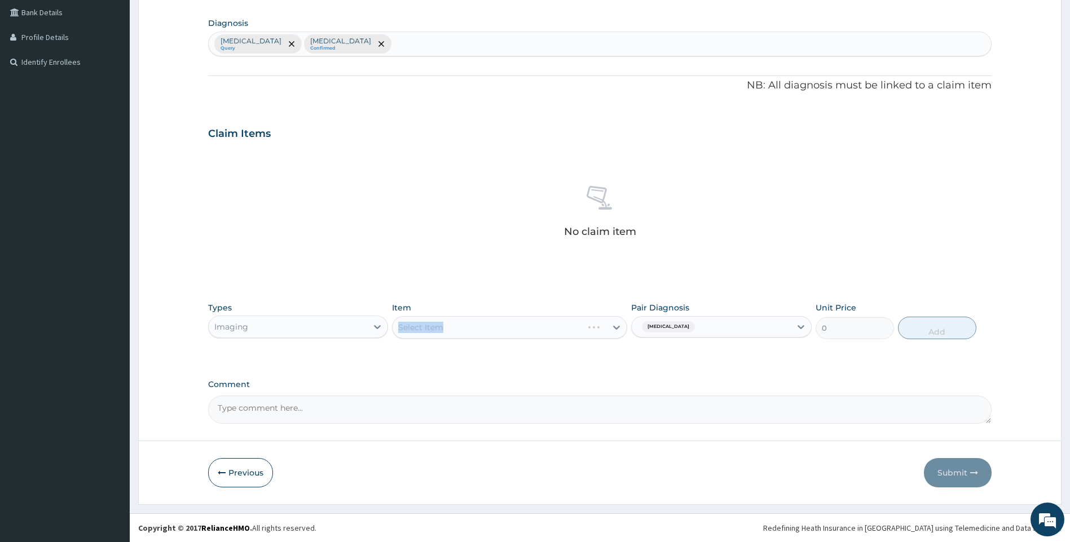
click at [470, 338] on div "Select Item" at bounding box center [509, 327] width 235 height 23
drag, startPoint x: 470, startPoint y: 338, endPoint x: 538, endPoint y: 340, distance: 68.8
click at [538, 340] on div "Types Imaging Item Select Item Pair Diagnosis [MEDICAL_DATA] Unit Price 0 Add" at bounding box center [600, 321] width 784 height 48
click at [538, 329] on div "Select Item" at bounding box center [509, 327] width 235 height 23
click at [619, 327] on div "Select Item" at bounding box center [509, 327] width 235 height 23
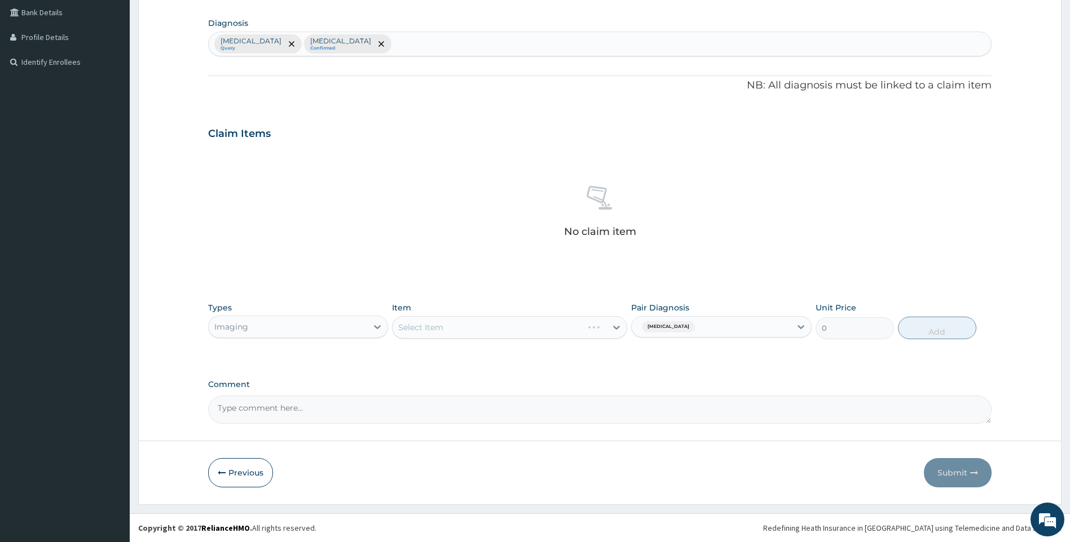
click at [573, 327] on div "Select Item" at bounding box center [509, 327] width 235 height 23
click at [616, 324] on div "Select Item" at bounding box center [509, 327] width 235 height 23
drag, startPoint x: 616, startPoint y: 324, endPoint x: 616, endPoint y: 331, distance: 7.3
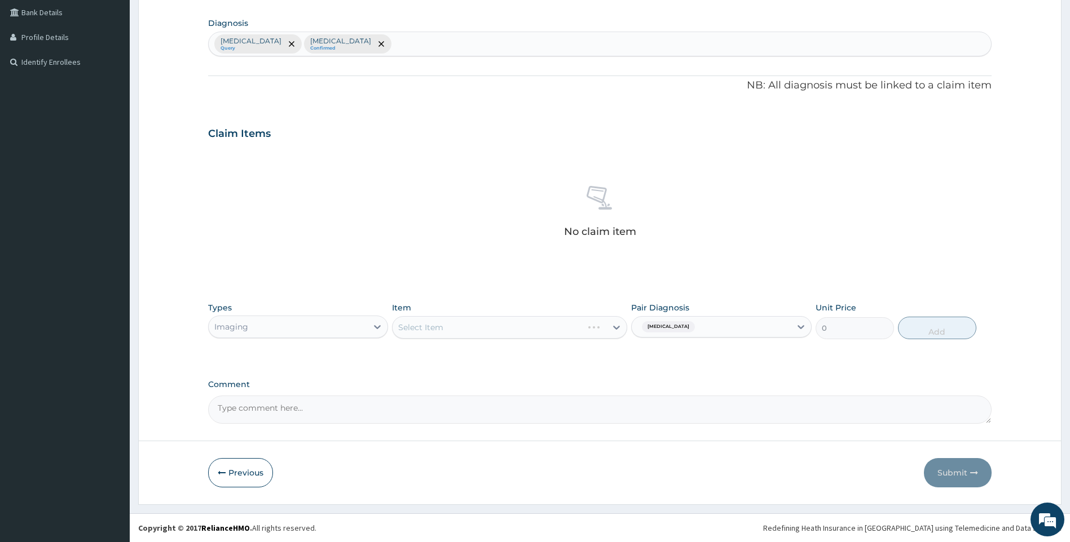
click at [616, 331] on div "Select Item" at bounding box center [509, 327] width 235 height 23
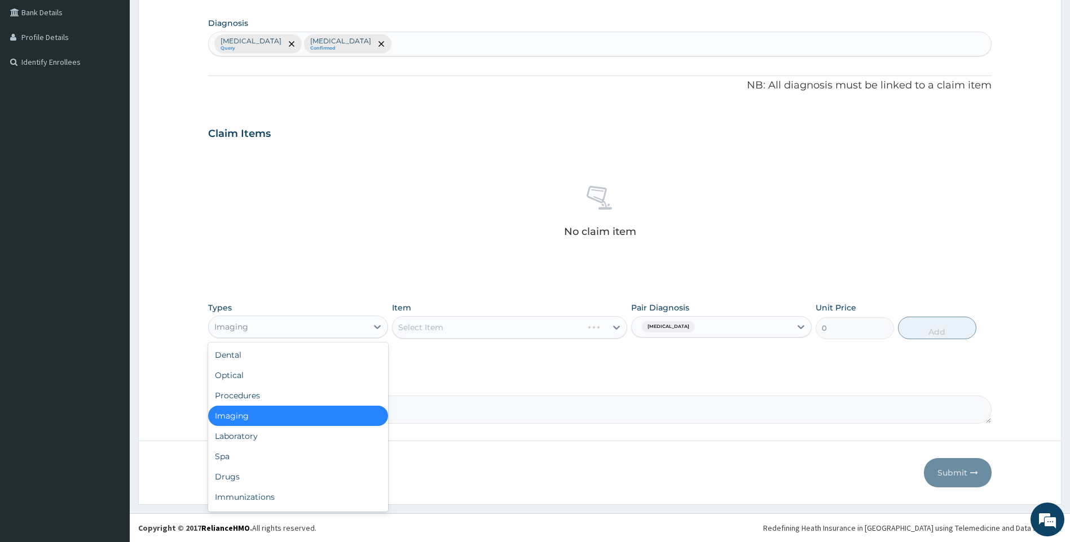
click at [279, 331] on div "Imaging" at bounding box center [288, 327] width 159 height 18
click at [291, 397] on div "Procedures" at bounding box center [298, 396] width 180 height 20
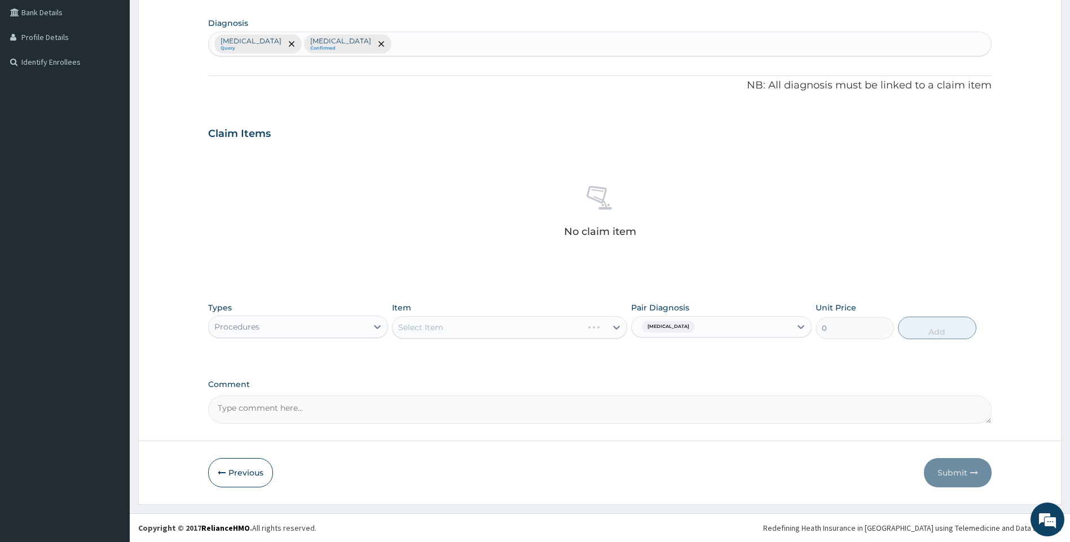
click at [519, 324] on div "Select Item" at bounding box center [509, 327] width 235 height 23
drag, startPoint x: 520, startPoint y: 333, endPoint x: 581, endPoint y: 333, distance: 60.9
click at [520, 333] on div "Select Item" at bounding box center [509, 327] width 235 height 23
click at [616, 323] on div "Select Item" at bounding box center [509, 327] width 235 height 23
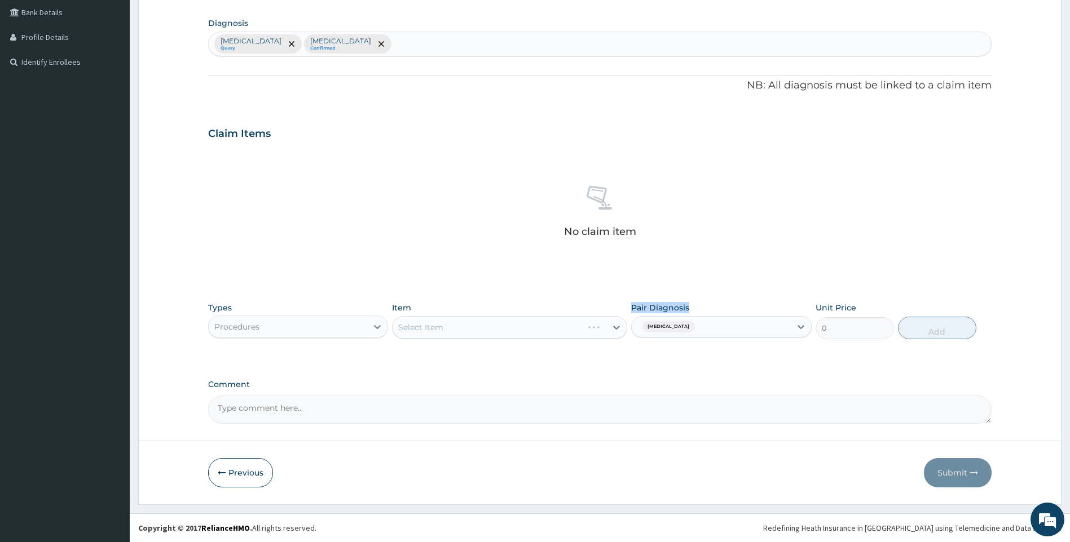
click at [616, 323] on div "Select Item" at bounding box center [509, 327] width 235 height 23
click at [616, 325] on div "Select Item" at bounding box center [509, 327] width 235 height 23
click at [654, 328] on span "[MEDICAL_DATA]" at bounding box center [668, 326] width 53 height 11
click at [679, 378] on label "[MEDICAL_DATA]" at bounding box center [685, 377] width 70 height 11
checkbox input "false"
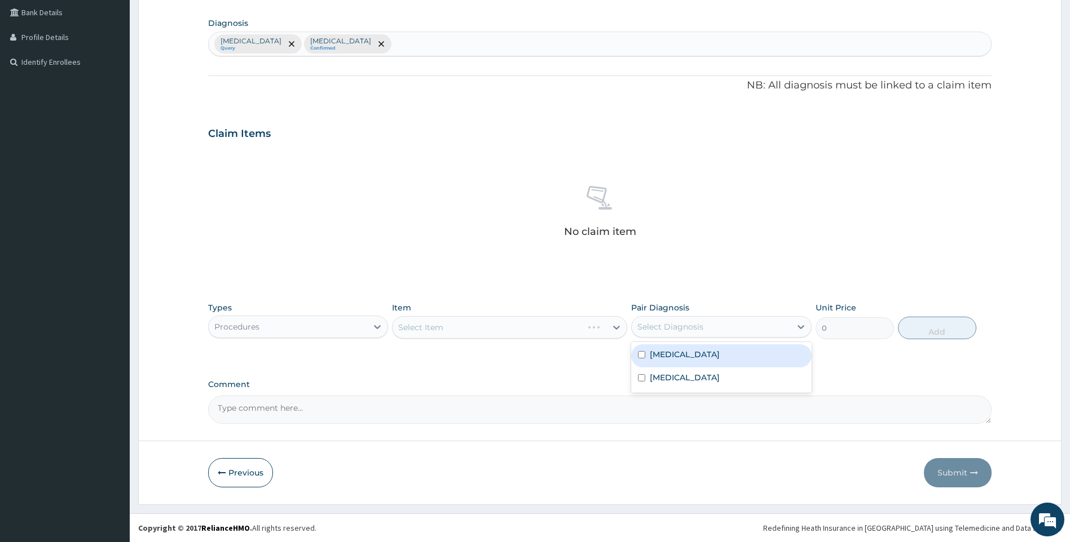
click at [679, 364] on div "[MEDICAL_DATA]" at bounding box center [721, 355] width 180 height 23
checkbox input "true"
click at [621, 329] on div "Select Item" at bounding box center [509, 327] width 235 height 23
click at [612, 329] on div "Select Item" at bounding box center [509, 327] width 235 height 23
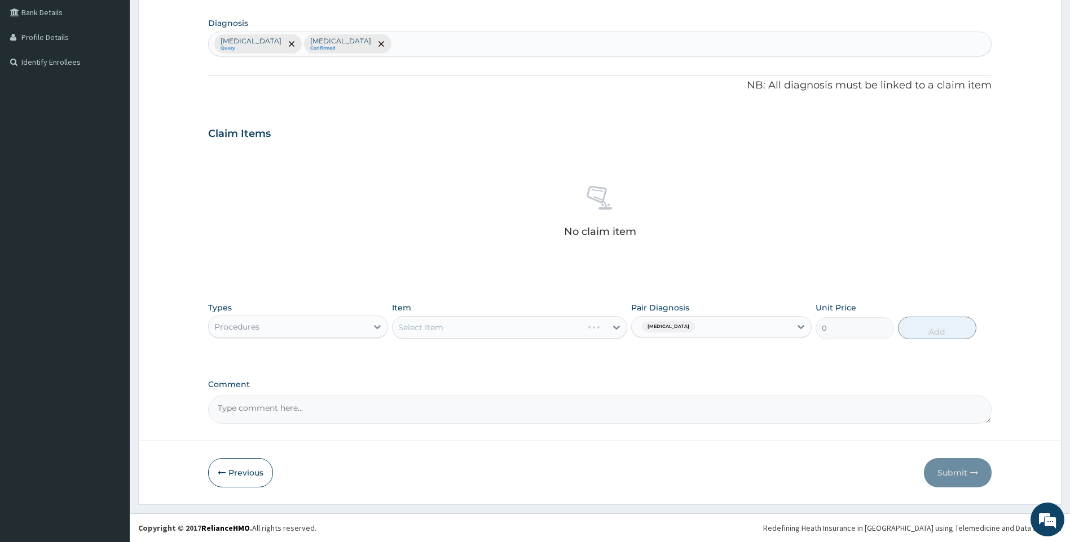
drag, startPoint x: 612, startPoint y: 329, endPoint x: 544, endPoint y: 313, distance: 70.7
click at [544, 313] on div "Item Select Item" at bounding box center [509, 320] width 235 height 37
click at [487, 330] on div "Select Item" at bounding box center [509, 327] width 235 height 23
click at [487, 329] on div "Select Item" at bounding box center [509, 327] width 235 height 23
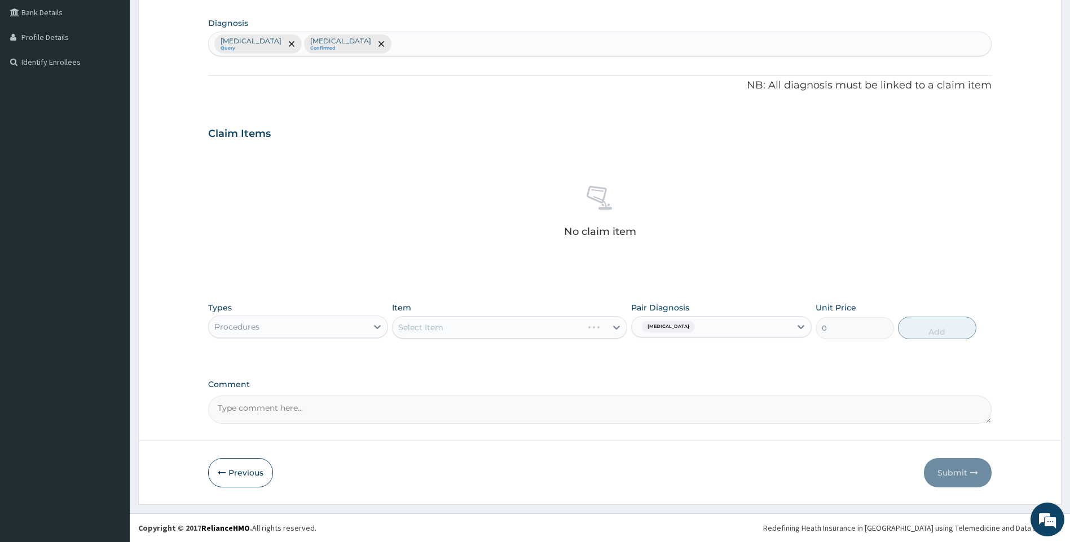
click at [741, 332] on div "[MEDICAL_DATA]" at bounding box center [710, 326] width 159 height 19
click at [655, 381] on label "[MEDICAL_DATA]" at bounding box center [685, 377] width 70 height 11
checkbox input "true"
click at [597, 332] on div "Select Item" at bounding box center [509, 327] width 235 height 23
click at [595, 334] on div "Select Item" at bounding box center [509, 327] width 235 height 23
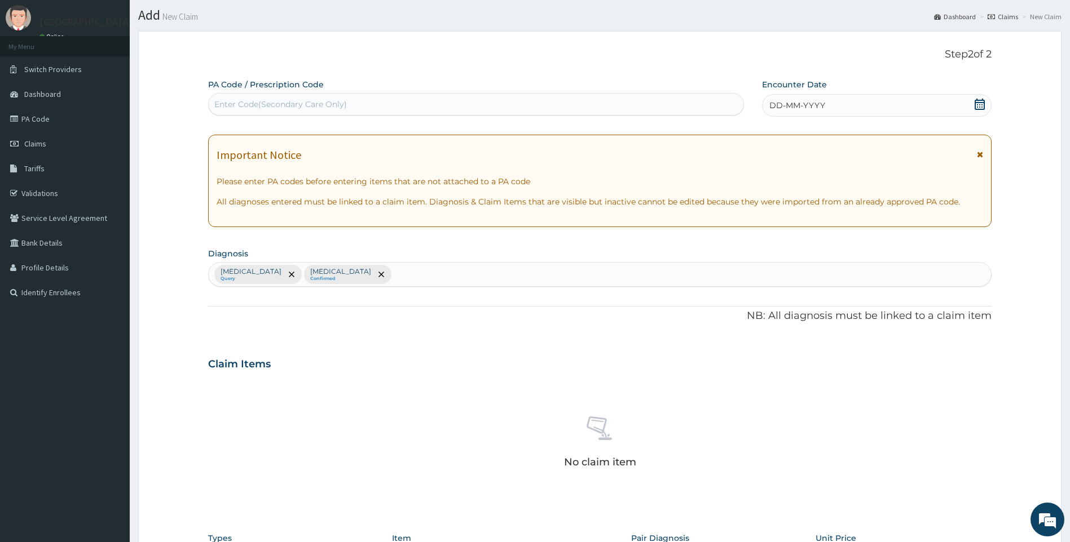
scroll to position [0, 0]
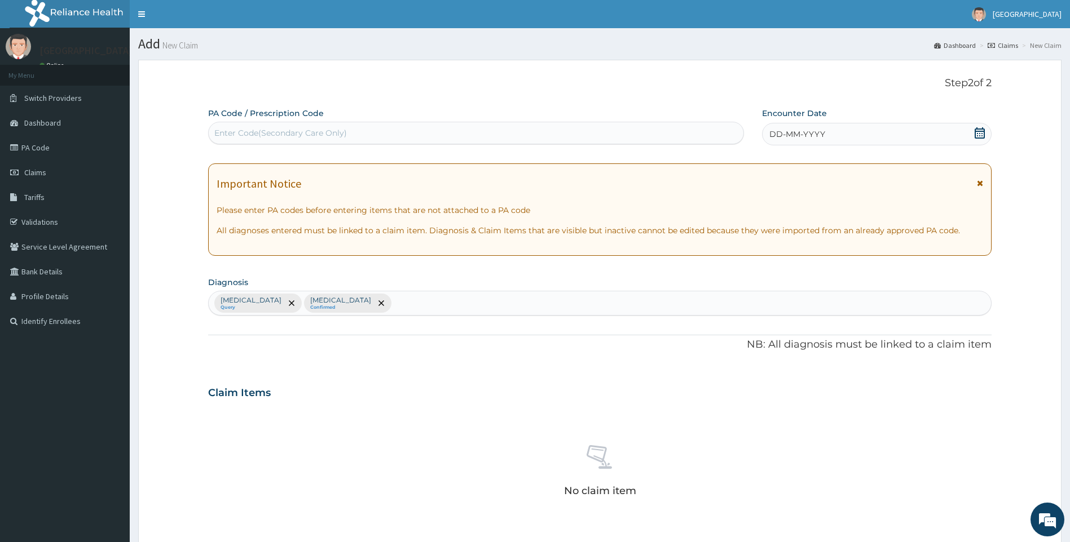
click at [444, 391] on div "Claim Items" at bounding box center [600, 390] width 784 height 29
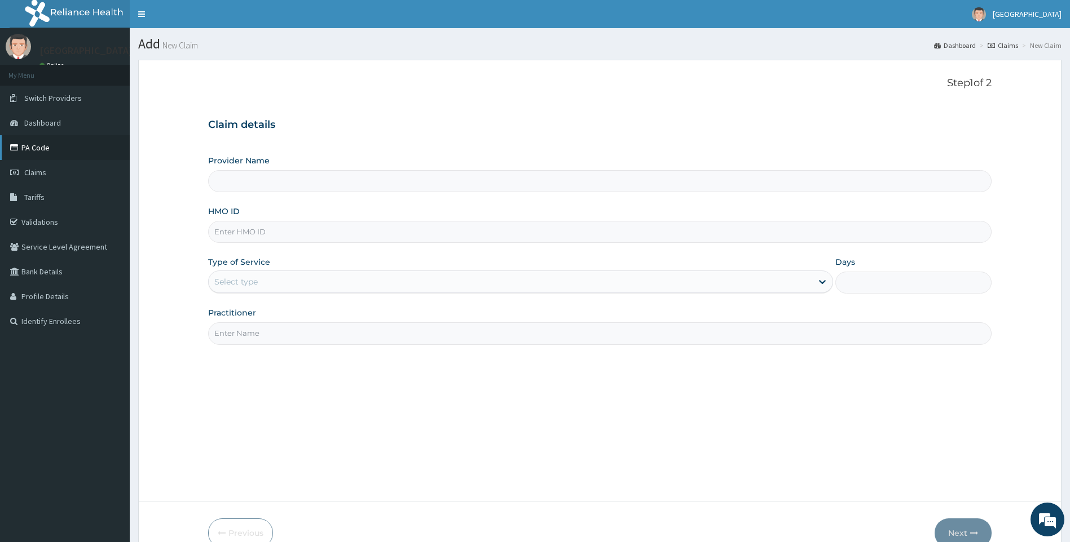
click at [54, 148] on link "PA Code" at bounding box center [65, 147] width 130 height 25
